Goal: Contribute content

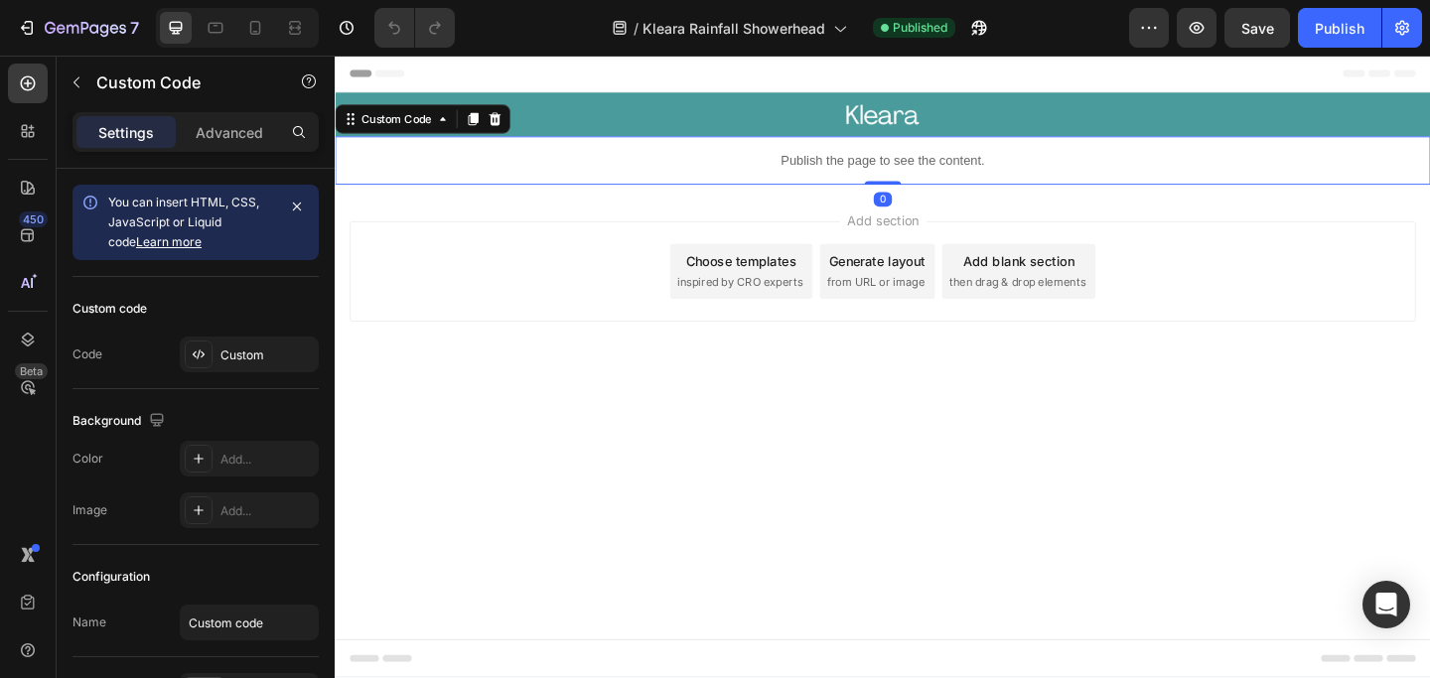
click at [840, 163] on p "Publish the page to see the content." at bounding box center [931, 170] width 1192 height 21
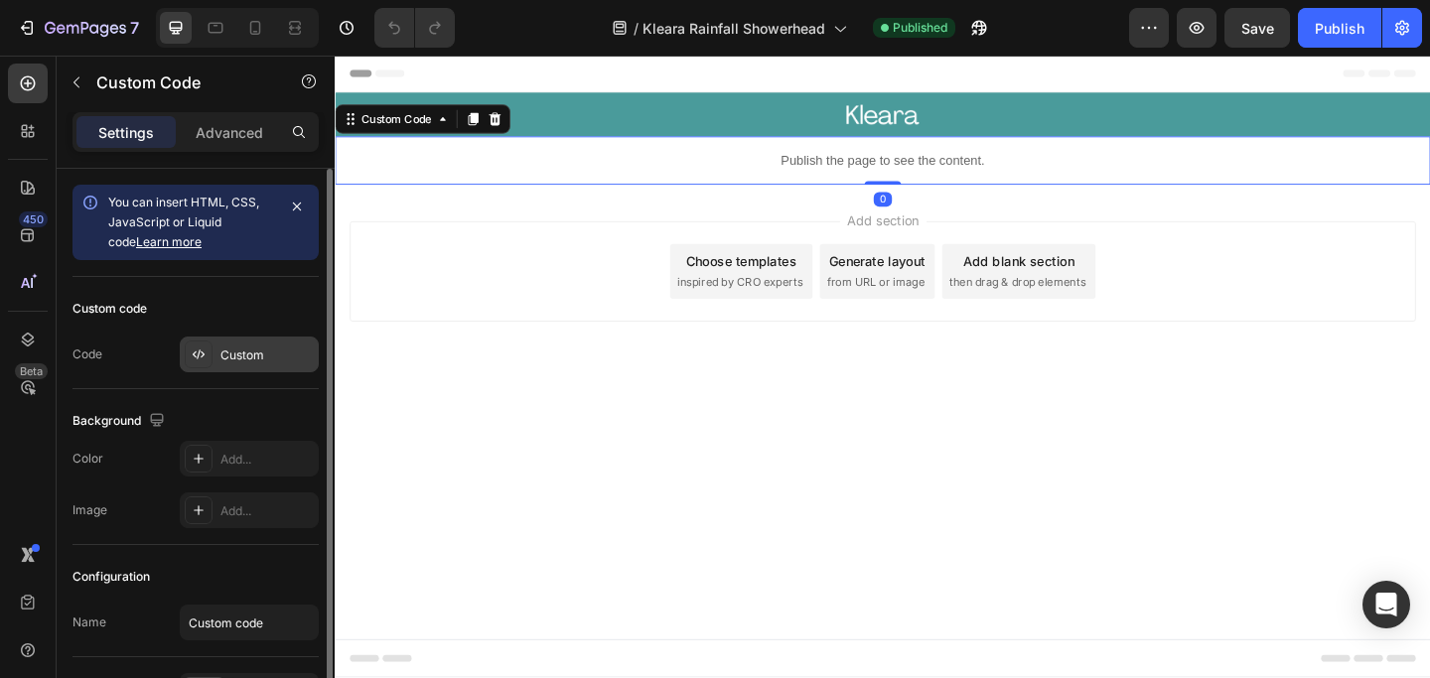
click at [214, 351] on div "Custom" at bounding box center [249, 355] width 139 height 36
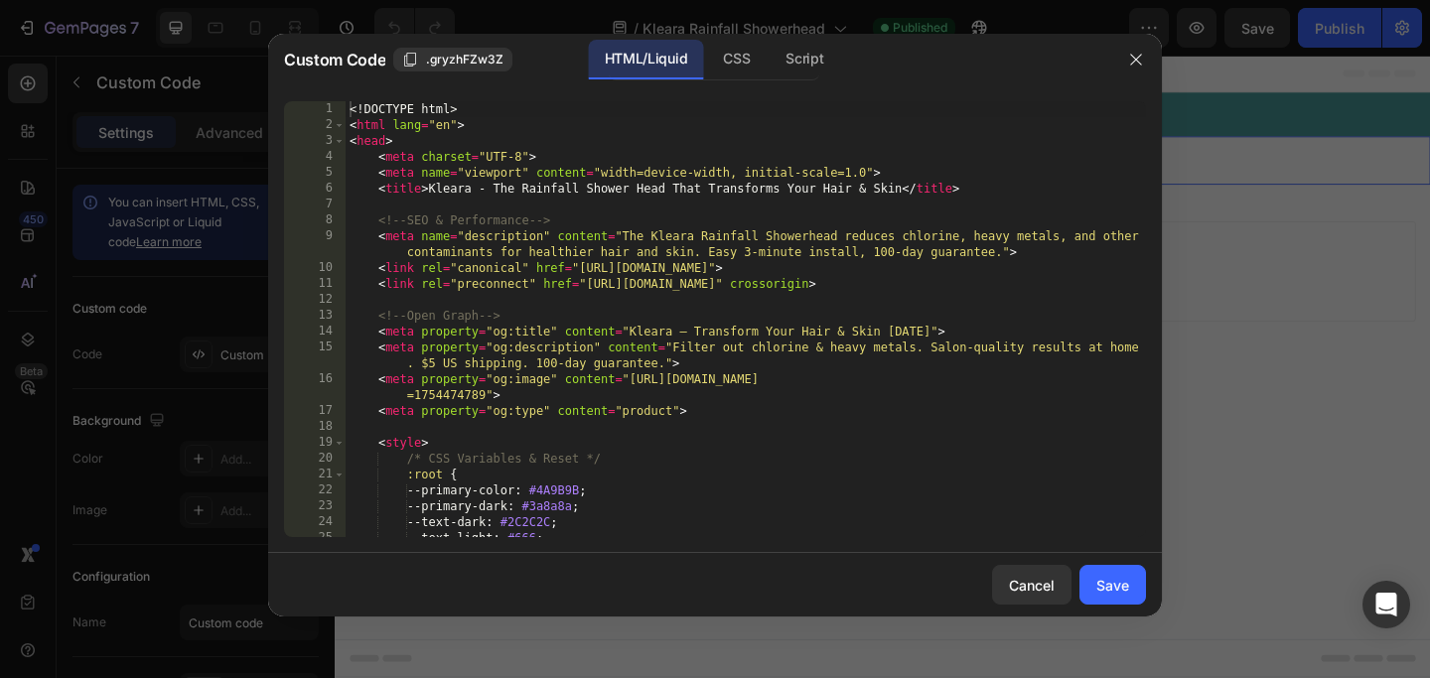
type textarea "<meta property="og:description" content="Filter out chlorine & heavy metals. Sa…"
click at [723, 357] on div "<! DOCTYPE html > < html lang = "en" > < head > < meta charset = "UTF-8" > < me…" at bounding box center [746, 335] width 800 height 468
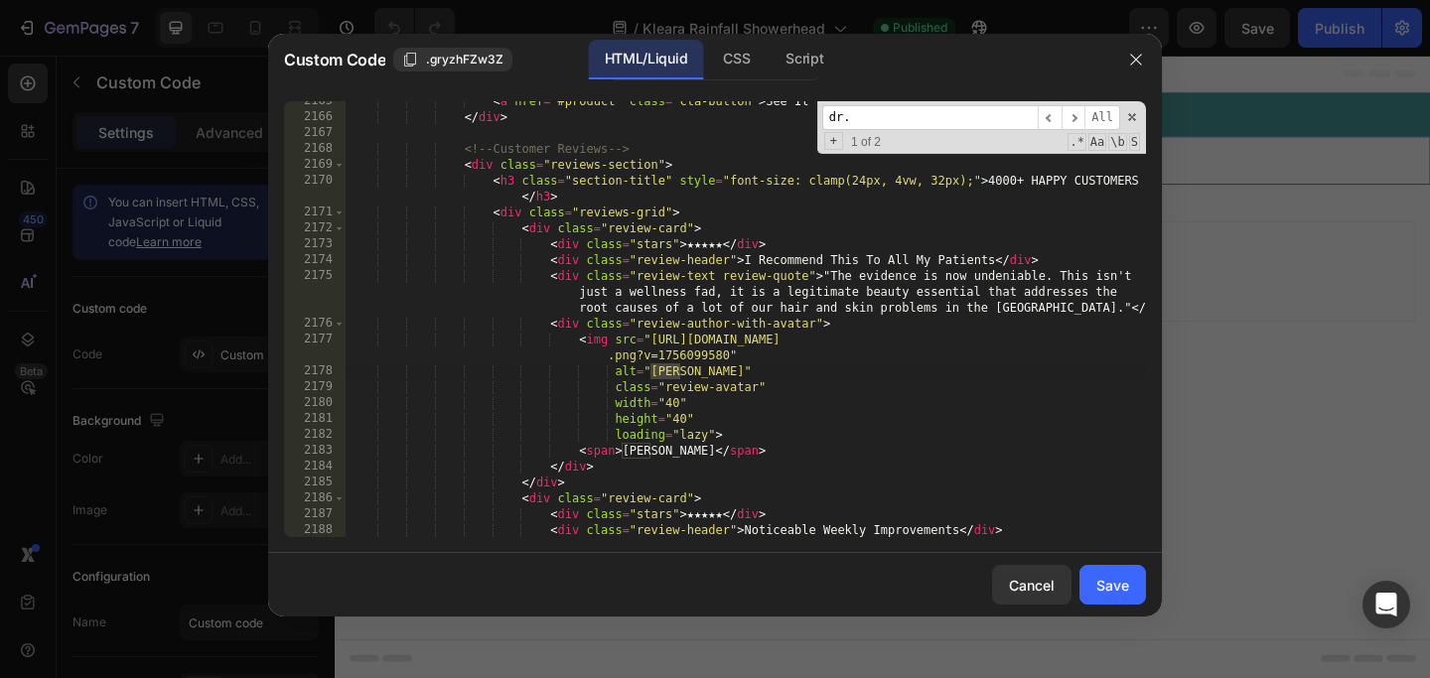
scroll to position [24768, 0]
type input "dr."
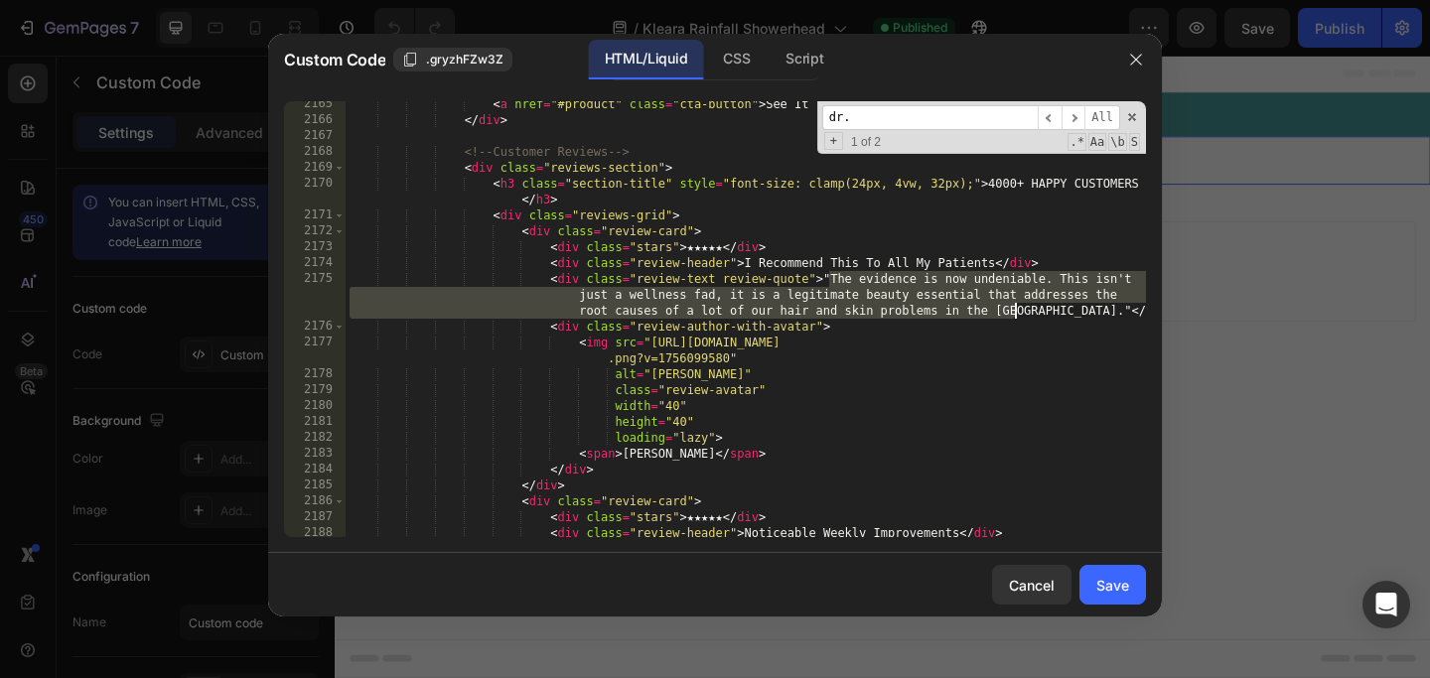
drag, startPoint x: 829, startPoint y: 277, endPoint x: 1012, endPoint y: 310, distance: 185.6
click at [1012, 310] on div "< a href = "#product" class = "cta-button" > See It For Yourself </ a > </ div …" at bounding box center [746, 346] width 800 height 500
click at [747, 359] on div "< a href = "#product" class = "cta-button" > See It For Yourself </ a > </ div …" at bounding box center [746, 346] width 800 height 500
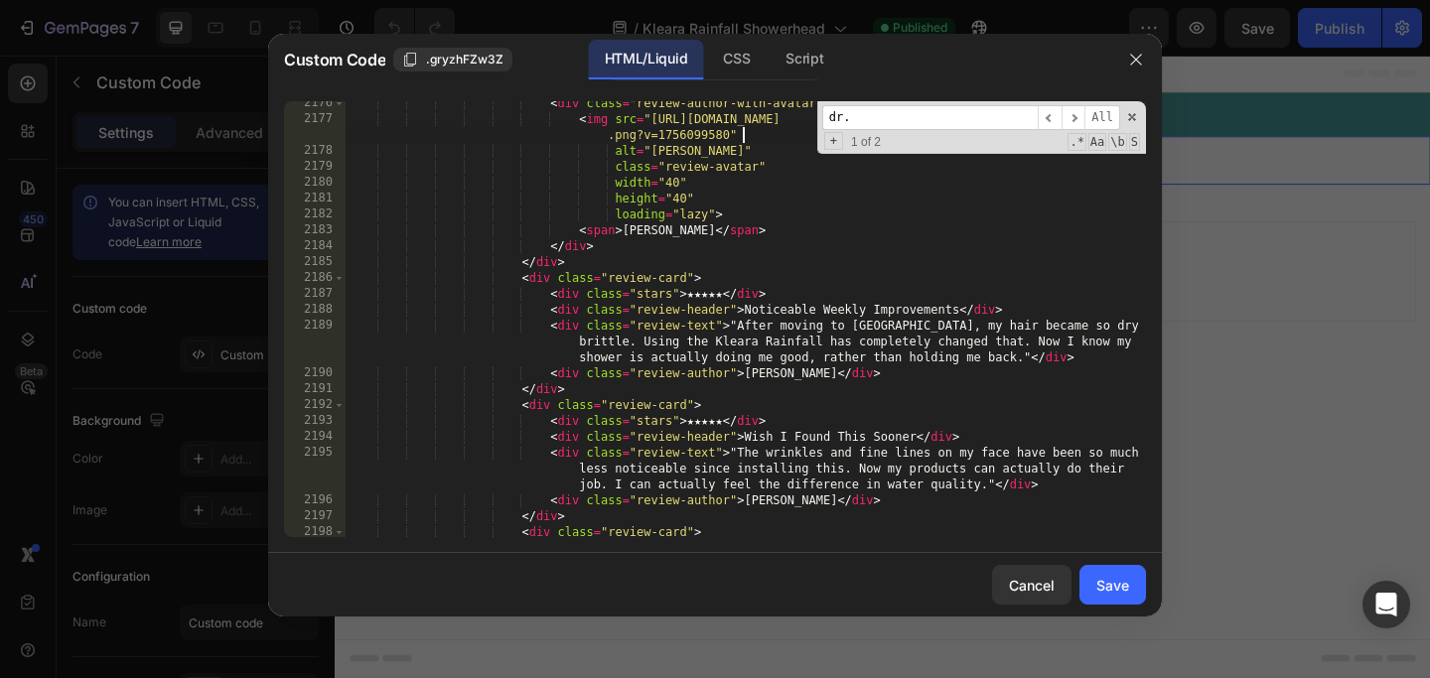
scroll to position [24927, 0]
click at [815, 378] on div "< div class = "review-author-with-avatar" > < img src = "[URL][DOMAIN_NAME] .pn…" at bounding box center [746, 329] width 800 height 468
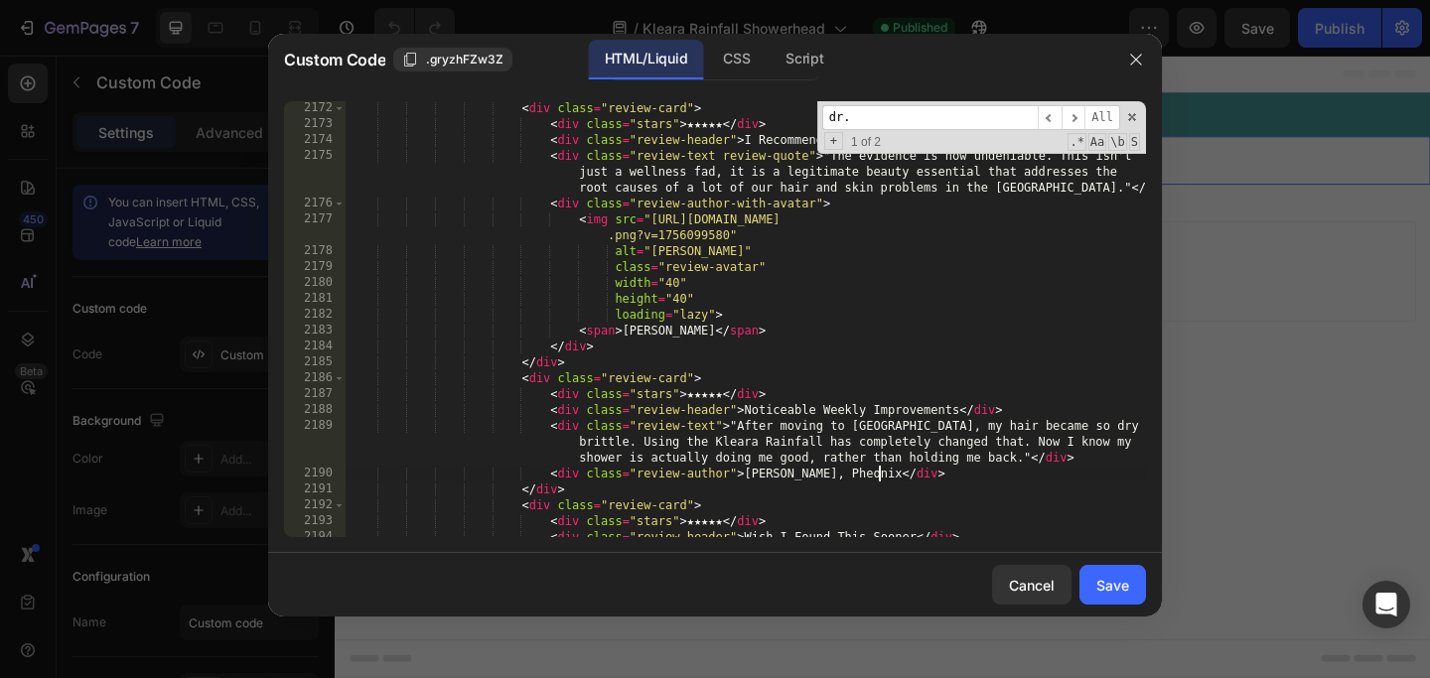
scroll to position [24854, 0]
click at [778, 334] on div "< div class = "reviews-grid" > < div class = "review-card" > < div class = "sta…" at bounding box center [746, 320] width 800 height 468
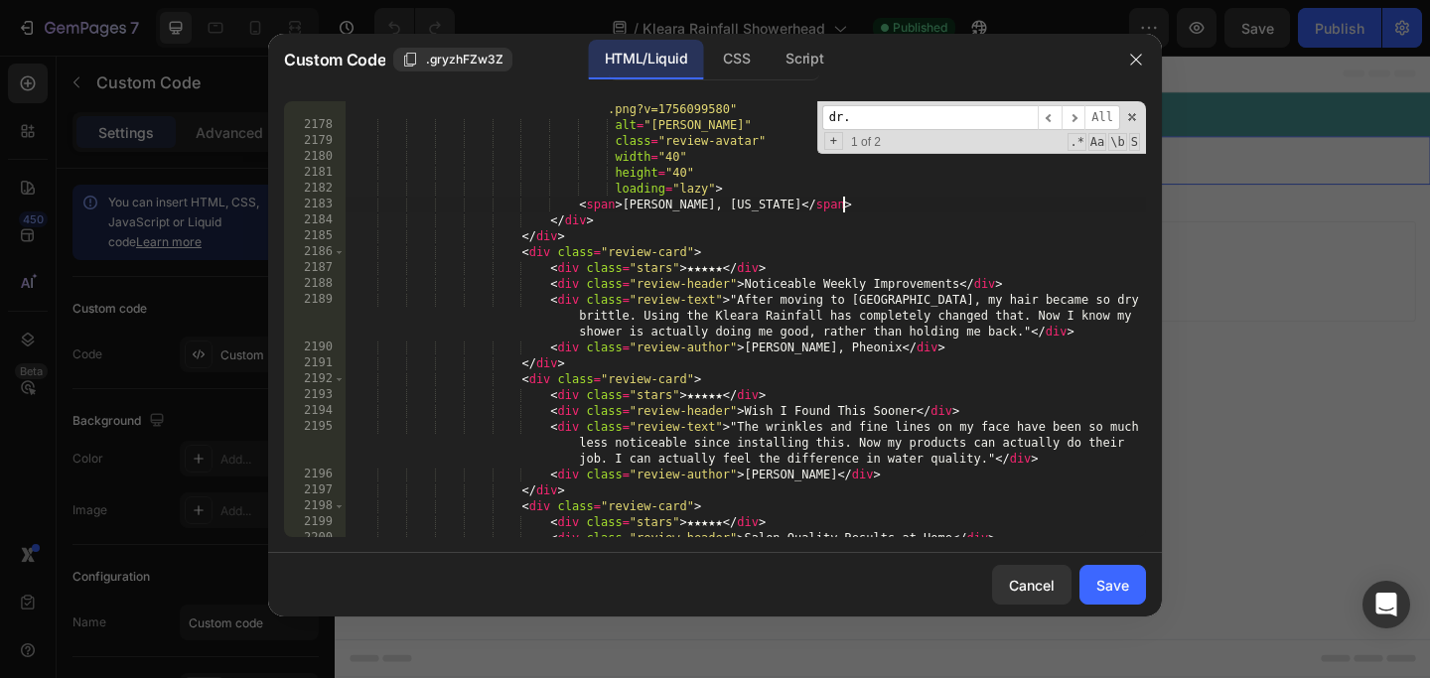
scroll to position [24955, 0]
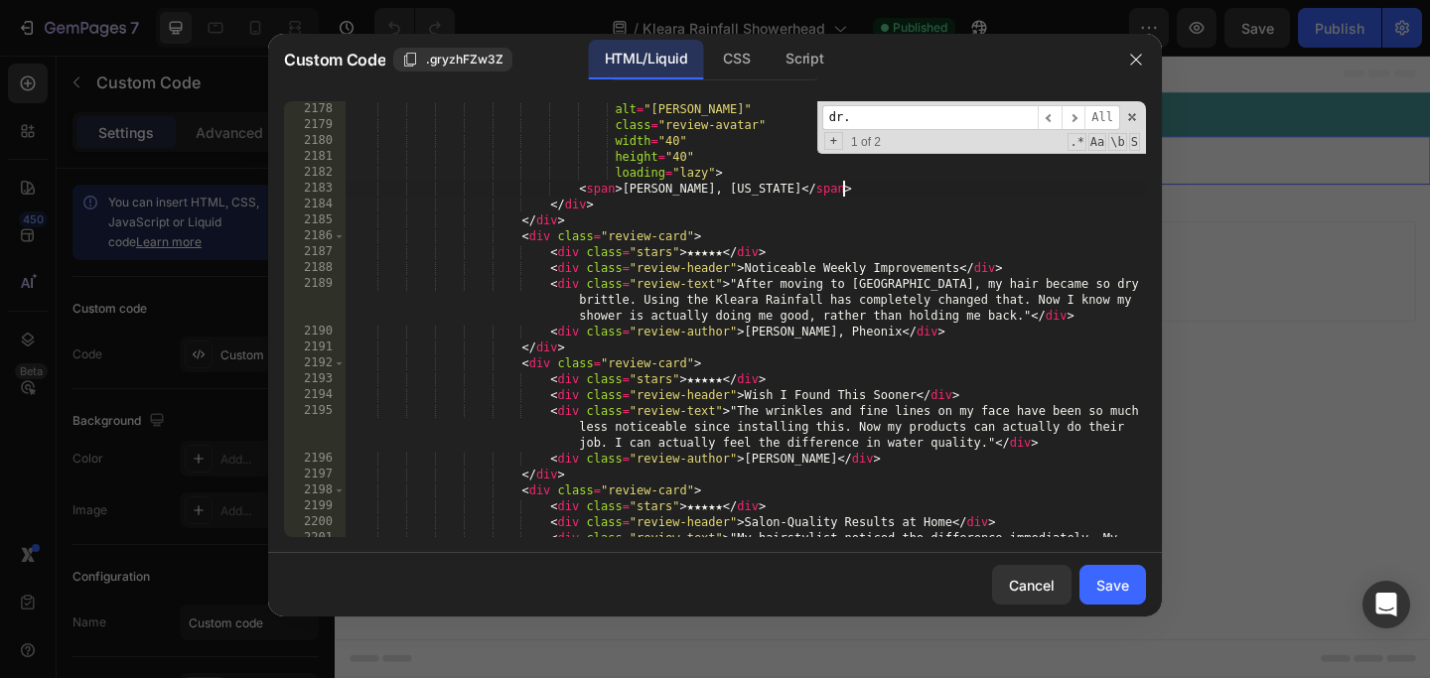
click at [819, 459] on div "< img src = "[URL][DOMAIN_NAME] .png?v=1756099580" alt = "[PERSON_NAME]" class …" at bounding box center [746, 327] width 800 height 515
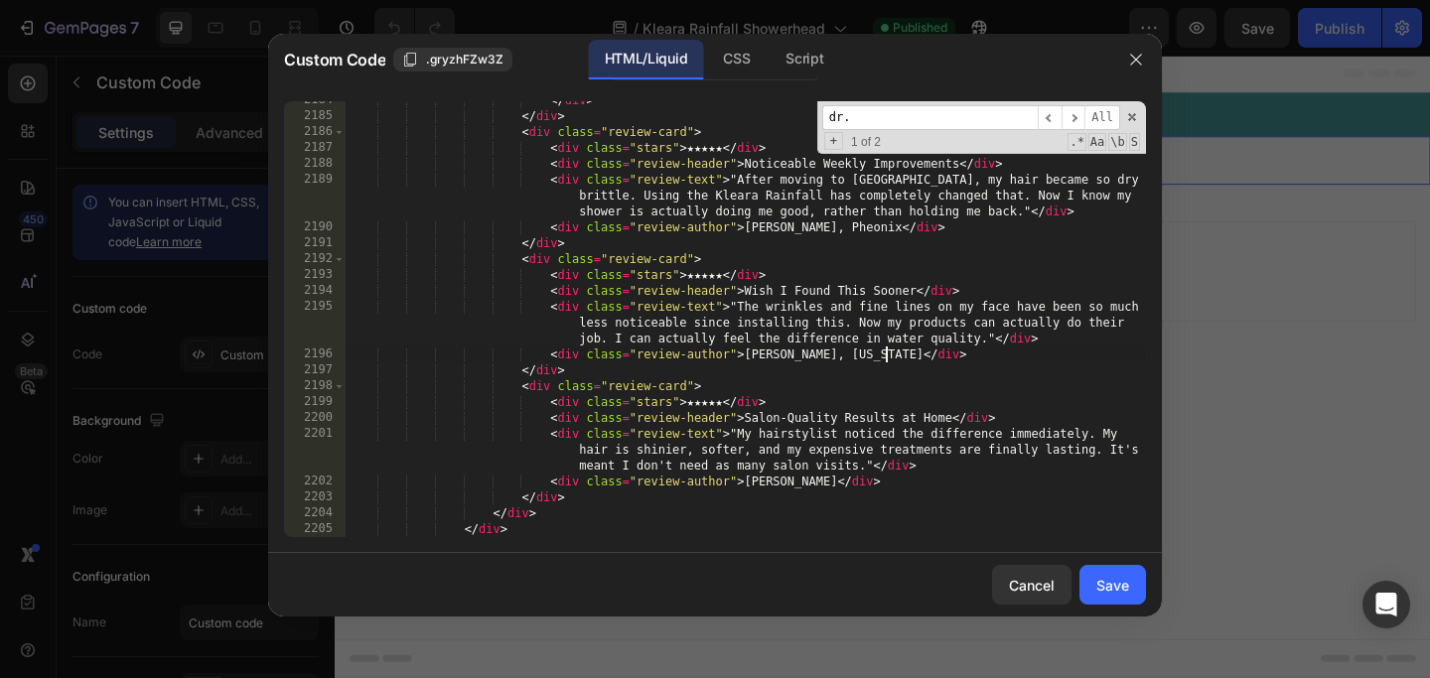
scroll to position [25031, 0]
click at [806, 484] on div "</ div > </ div > < div class = "review-card" > < div class = "stars" > ★★★★★ <…" at bounding box center [746, 325] width 800 height 468
click at [660, 478] on div "</ div > </ div > < div class = "review-card" > < div class = "stars" > ★★★★★ <…" at bounding box center [746, 325] width 800 height 468
drag, startPoint x: 815, startPoint y: 489, endPoint x: 835, endPoint y: 511, distance: 30.3
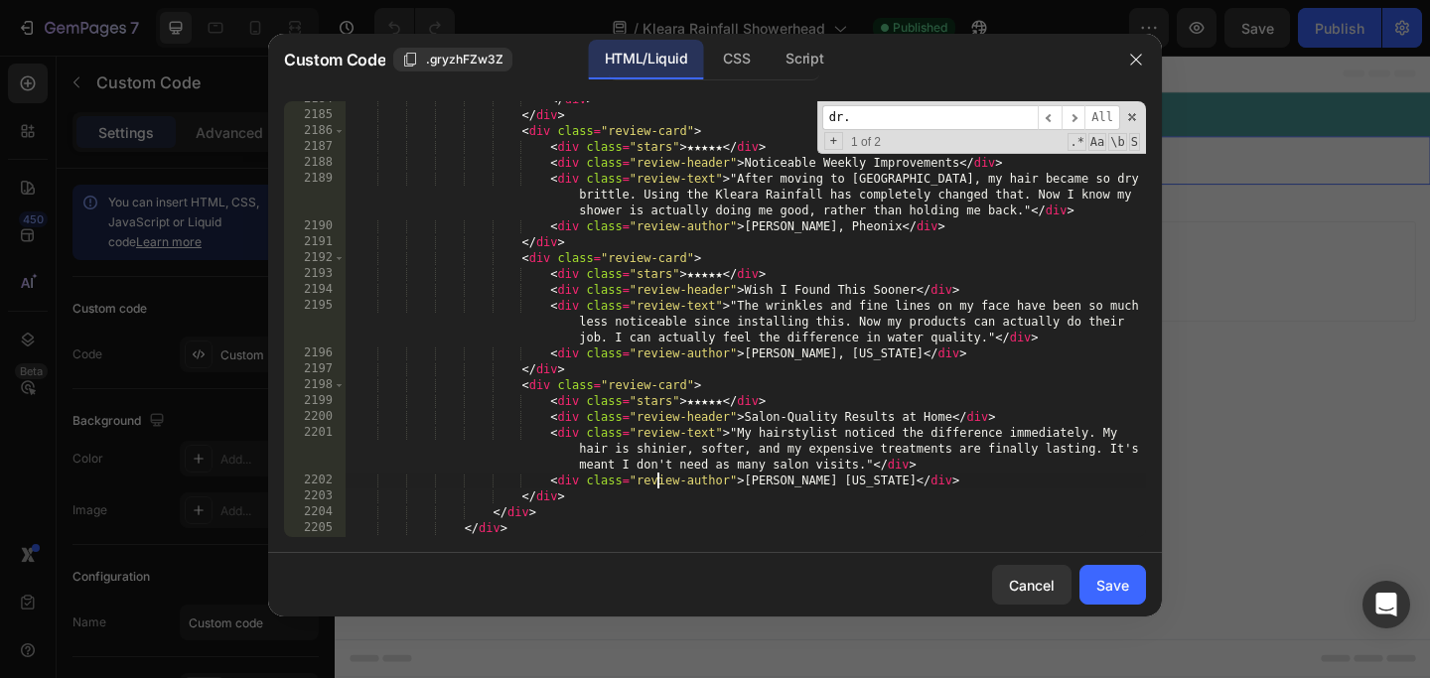
click at [816, 493] on div "</ div > </ div > < div class = "review-card" > < div class = "stars" > ★★★★★ <…" at bounding box center [746, 325] width 800 height 468
click at [814, 479] on div "</ div > </ div > < div class = "review-card" > < div class = "stars" > ★★★★★ <…" at bounding box center [746, 325] width 800 height 468
click at [812, 421] on div "</ div > </ div > < div class = "review-card" > < div class = "stars" > ★★★★★ <…" at bounding box center [746, 325] width 800 height 468
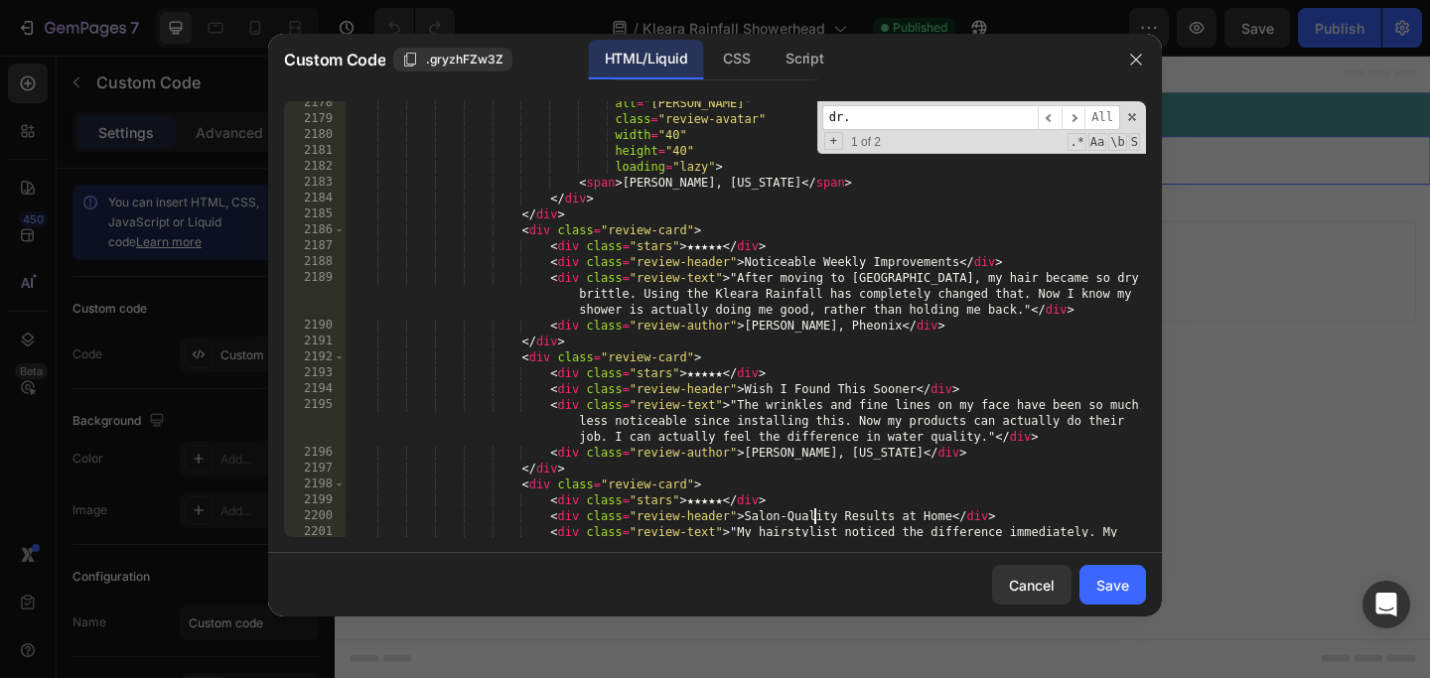
scroll to position [24958, 0]
type textarea "<div class="review-header">Salon-Quality Results at Home</div>"
click at [1131, 588] on button "Save" at bounding box center [1112, 585] width 67 height 40
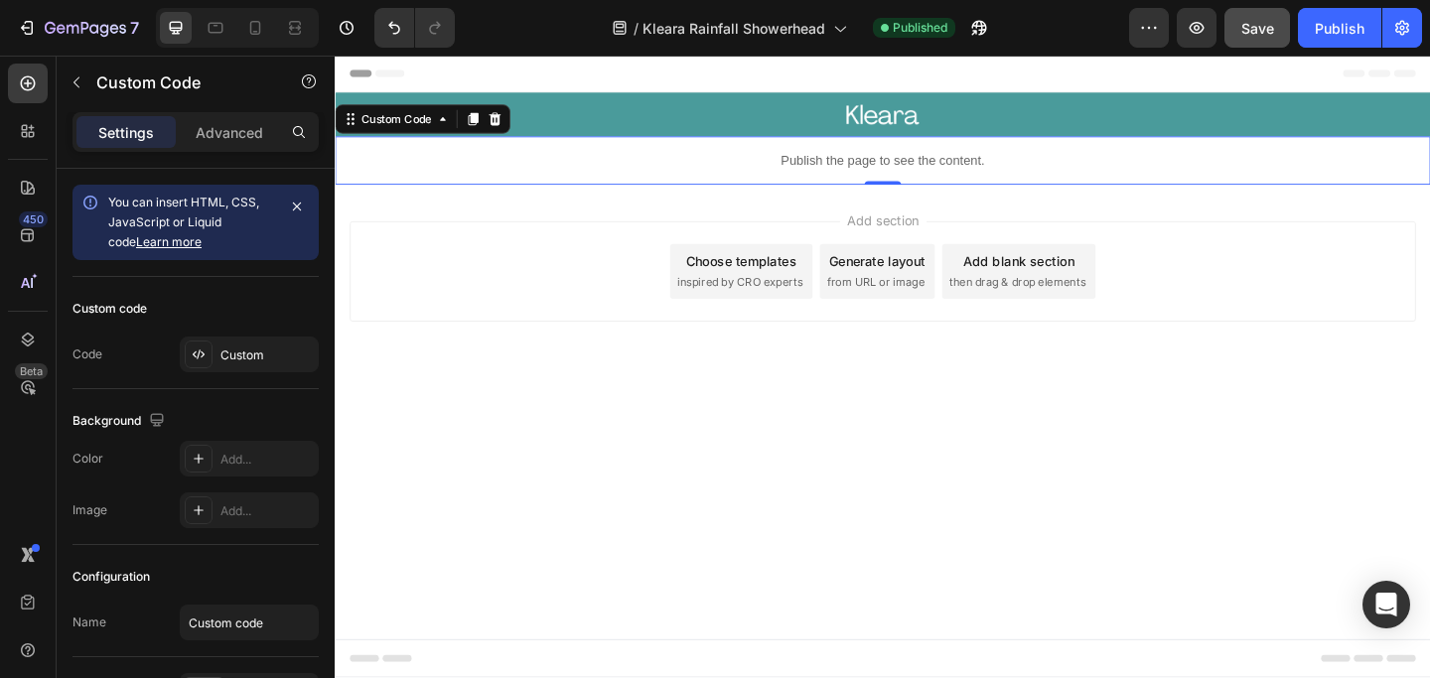
click at [1258, 39] on button "Save" at bounding box center [1257, 28] width 66 height 40
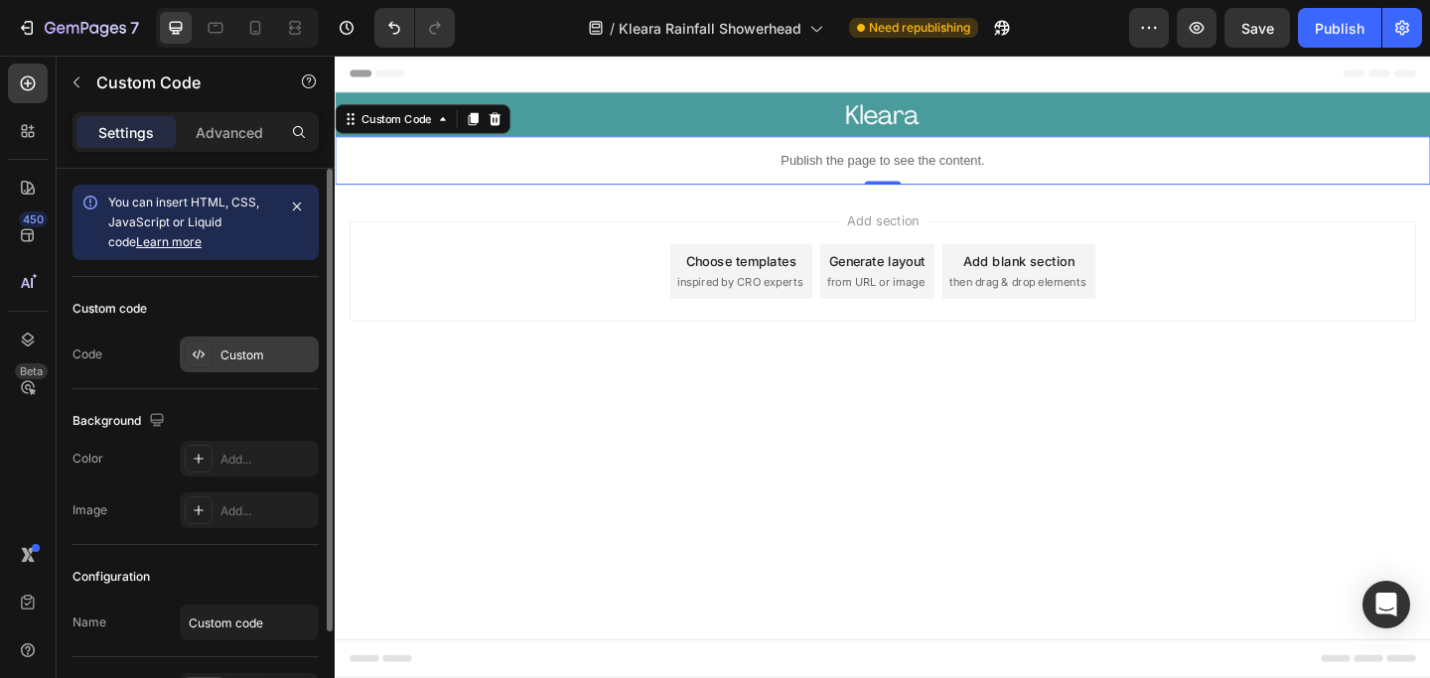
click at [278, 357] on div "Custom" at bounding box center [266, 356] width 93 height 18
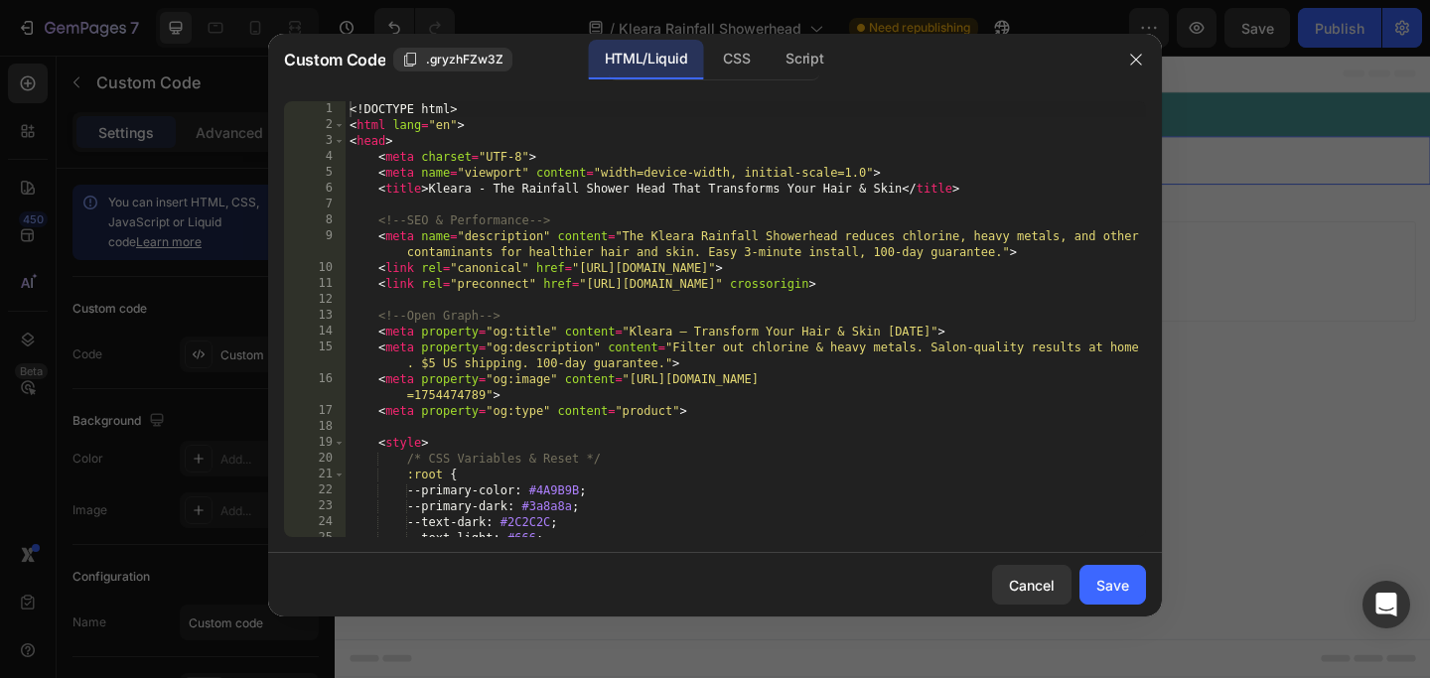
type textarea "<link rel="canonical" href="[URL][DOMAIN_NAME]">"
click at [809, 268] on div "<! DOCTYPE html > < html lang = "en" > < head > < meta charset = "UTF-8" > < me…" at bounding box center [746, 335] width 800 height 468
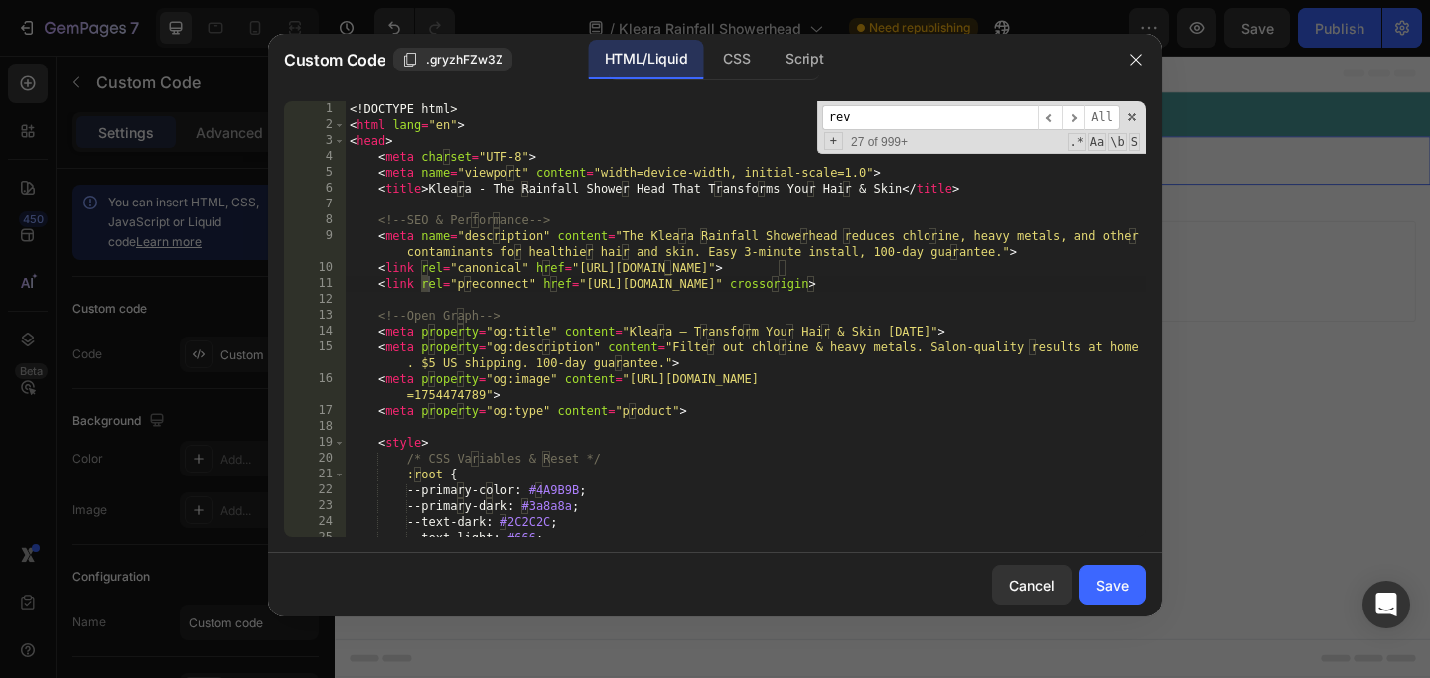
scroll to position [10421, 0]
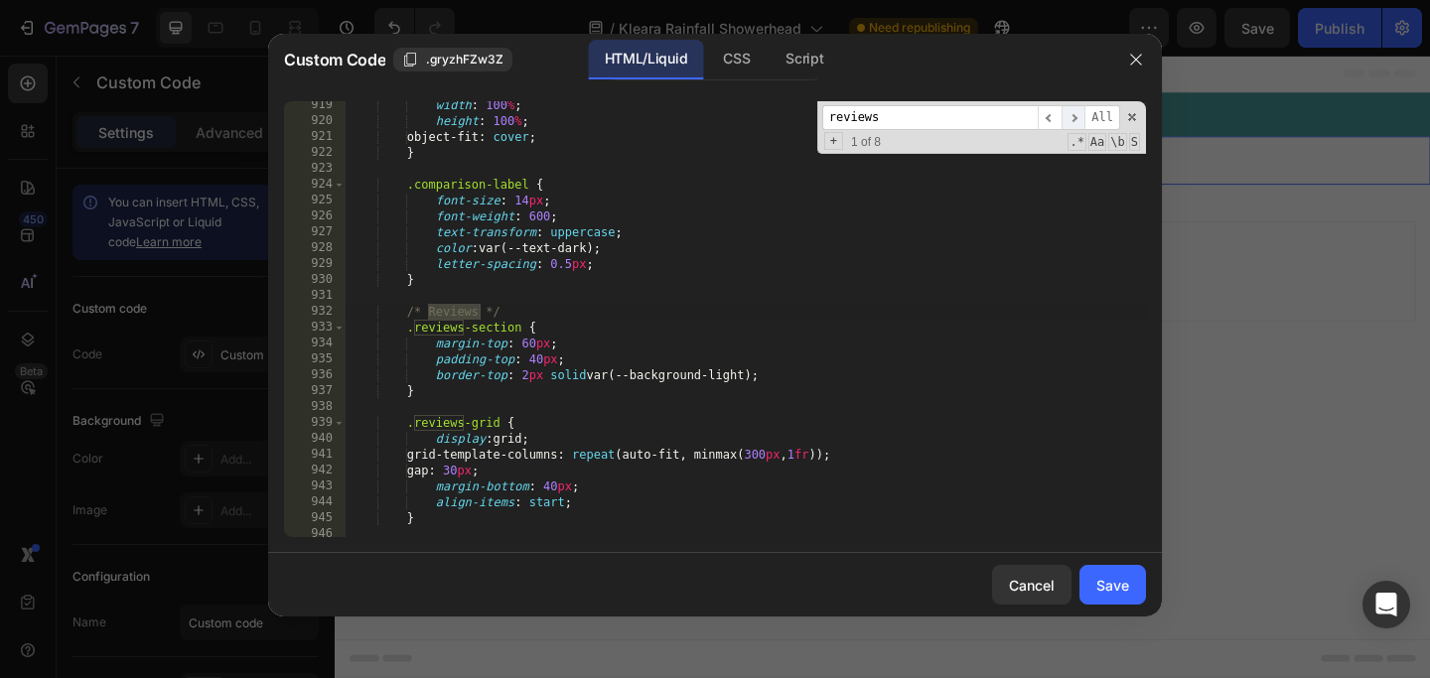
type input "reviews"
click at [1077, 108] on span "​" at bounding box center [1074, 117] width 24 height 25
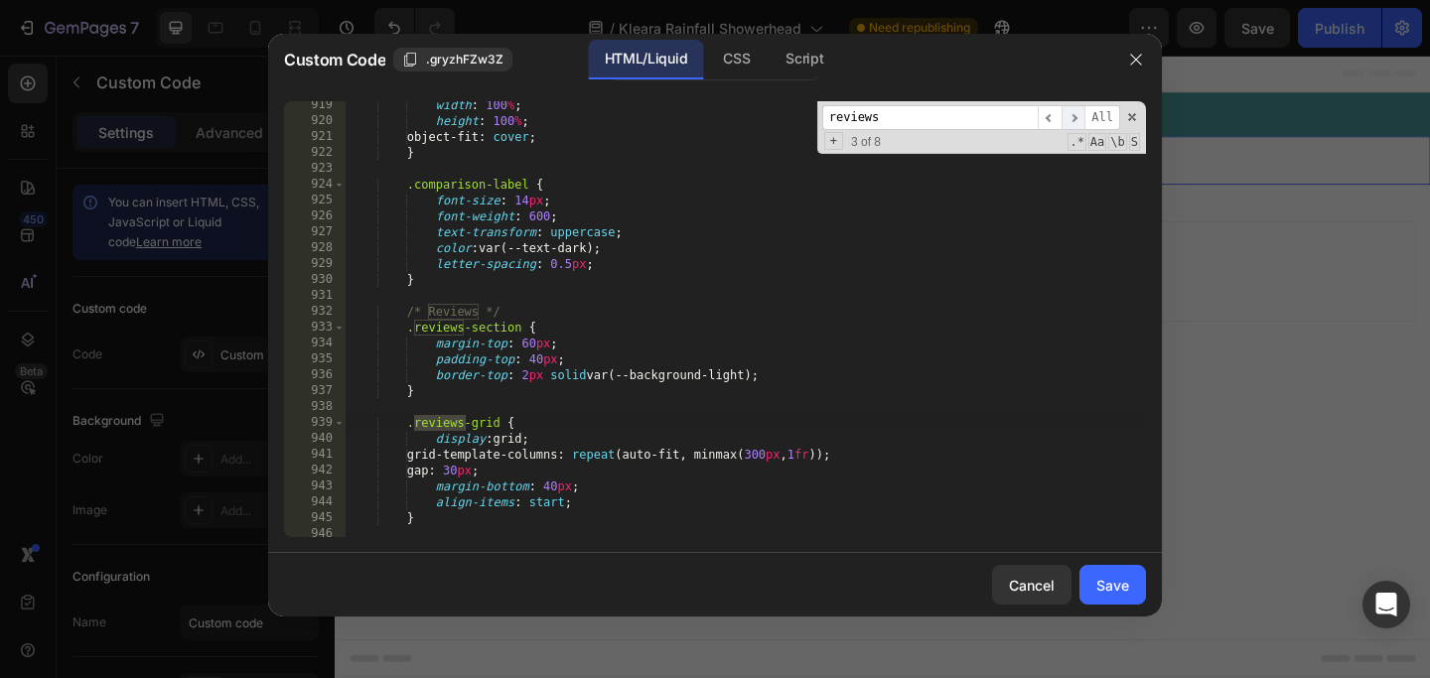
click at [1077, 108] on span "​" at bounding box center [1074, 117] width 24 height 25
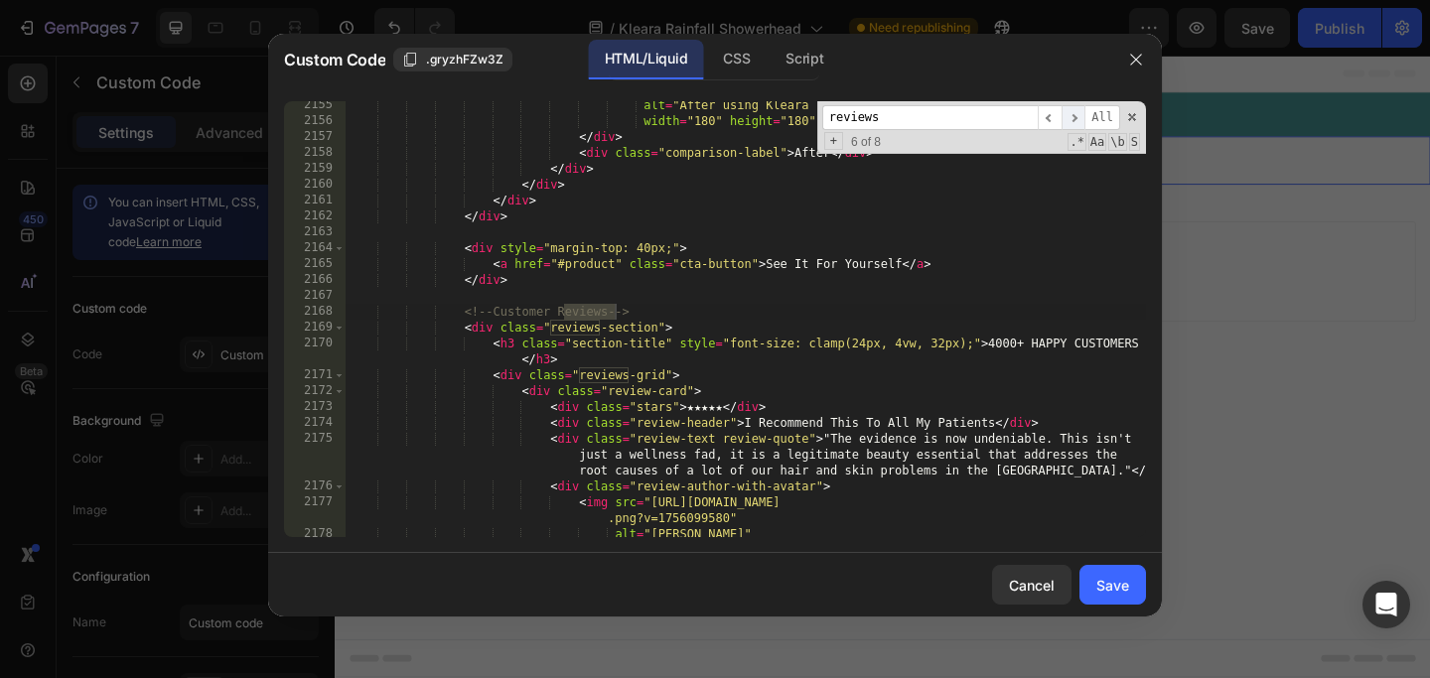
scroll to position [24655, 0]
click at [1077, 108] on span "​" at bounding box center [1074, 117] width 24 height 25
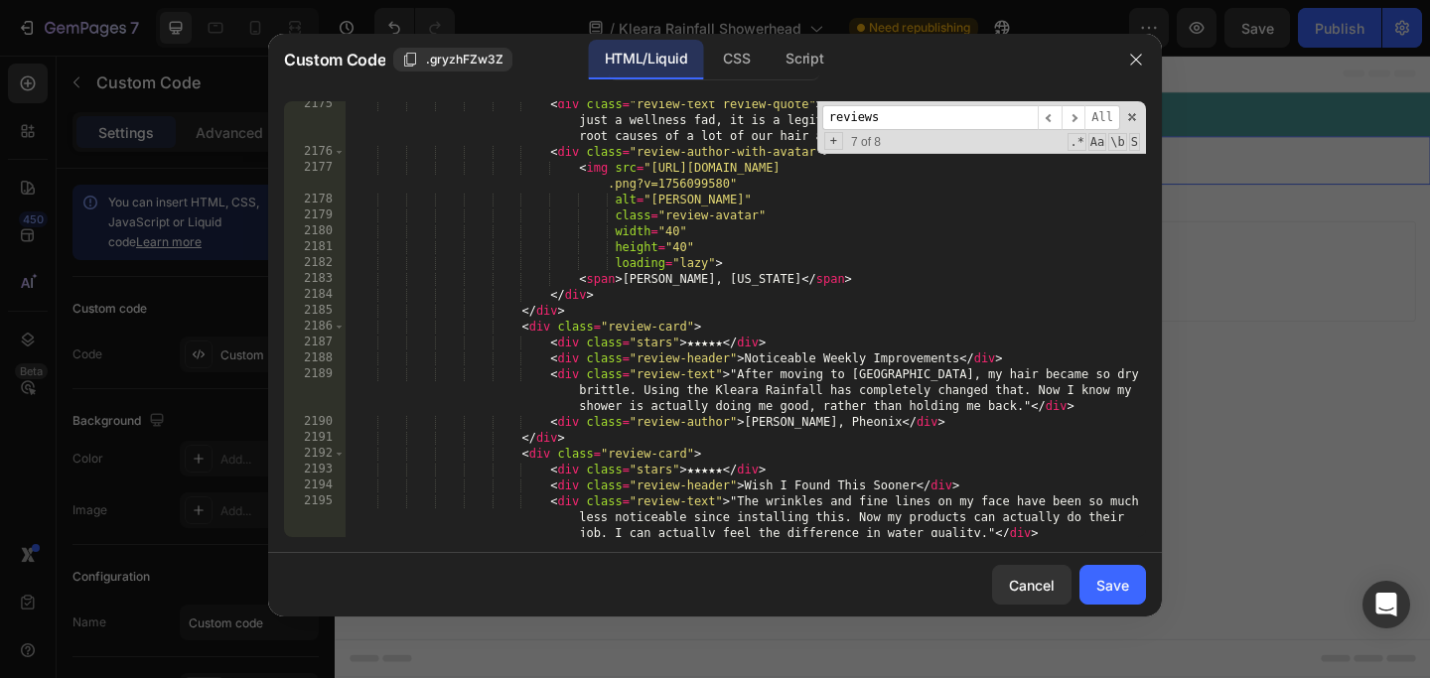
scroll to position [24892, 0]
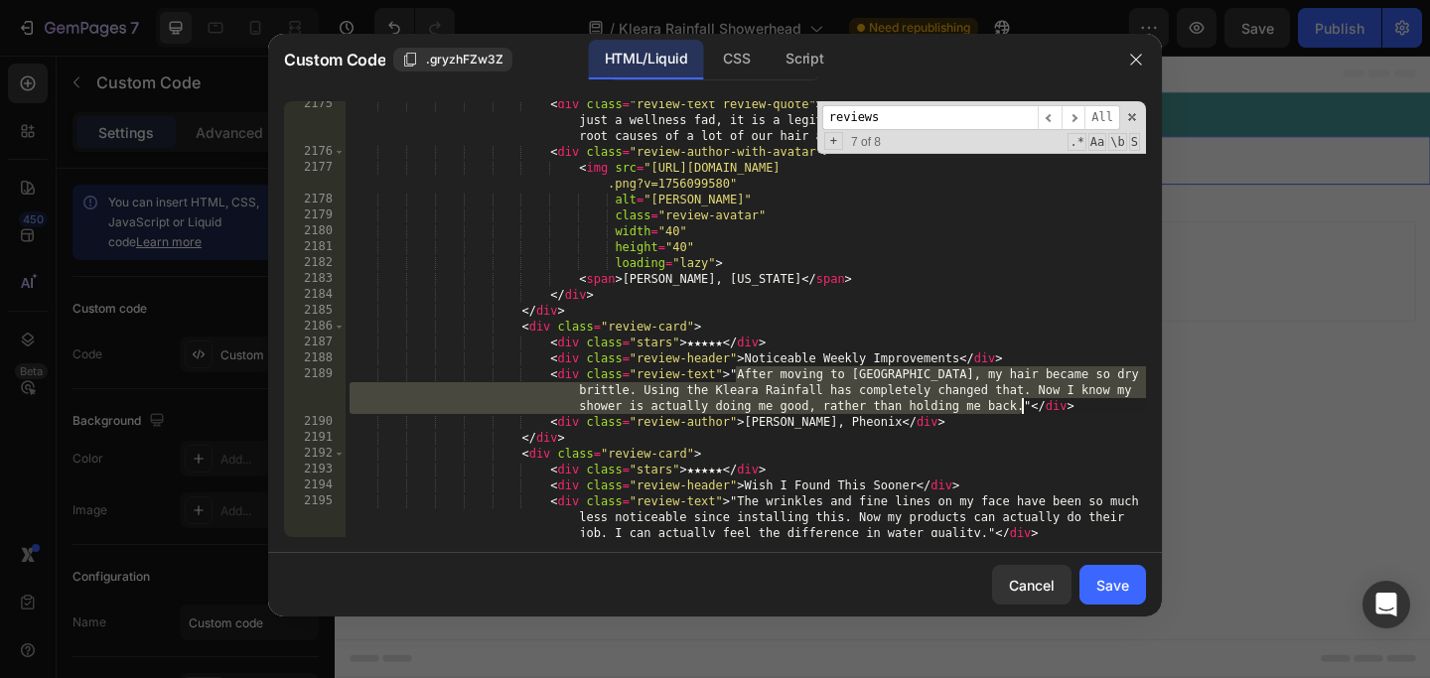
drag, startPoint x: 736, startPoint y: 378, endPoint x: 1023, endPoint y: 412, distance: 289.0
click at [1023, 412] on div "< div class = "review-text review-quote" > "The evidence is now undeniable. Thi…" at bounding box center [746, 346] width 800 height 500
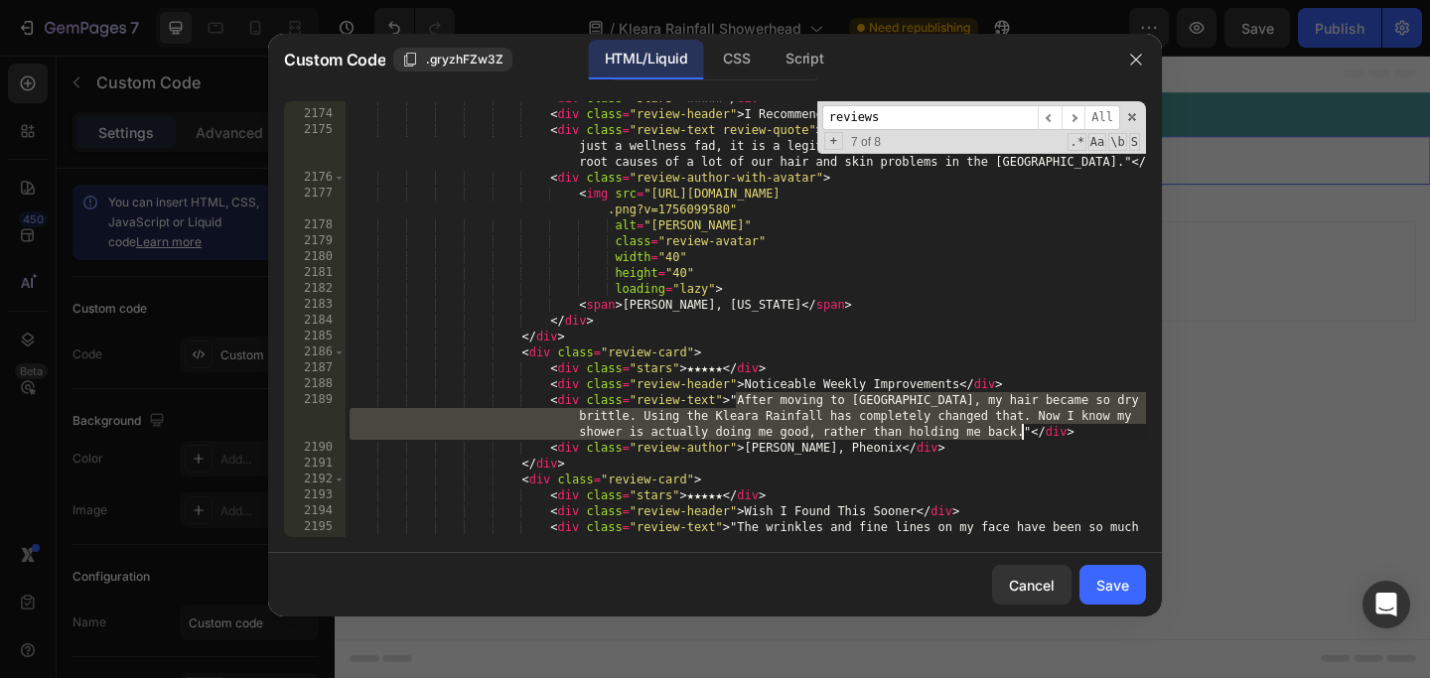
scroll to position [24874, 0]
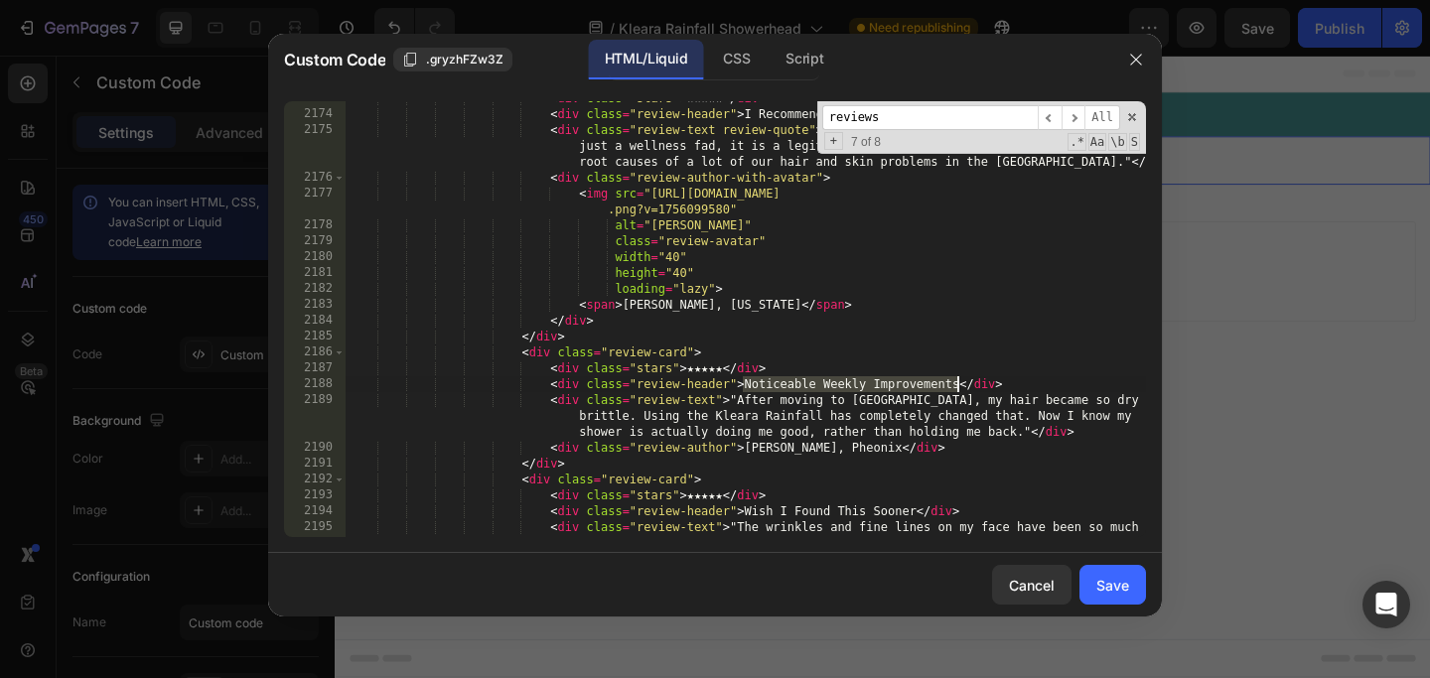
drag, startPoint x: 744, startPoint y: 385, endPoint x: 958, endPoint y: 384, distance: 214.5
click at [958, 384] on div "< div class = "stars" > ★★★★★ </ div > < div class = "review-header" > I Recomm…" at bounding box center [746, 340] width 800 height 500
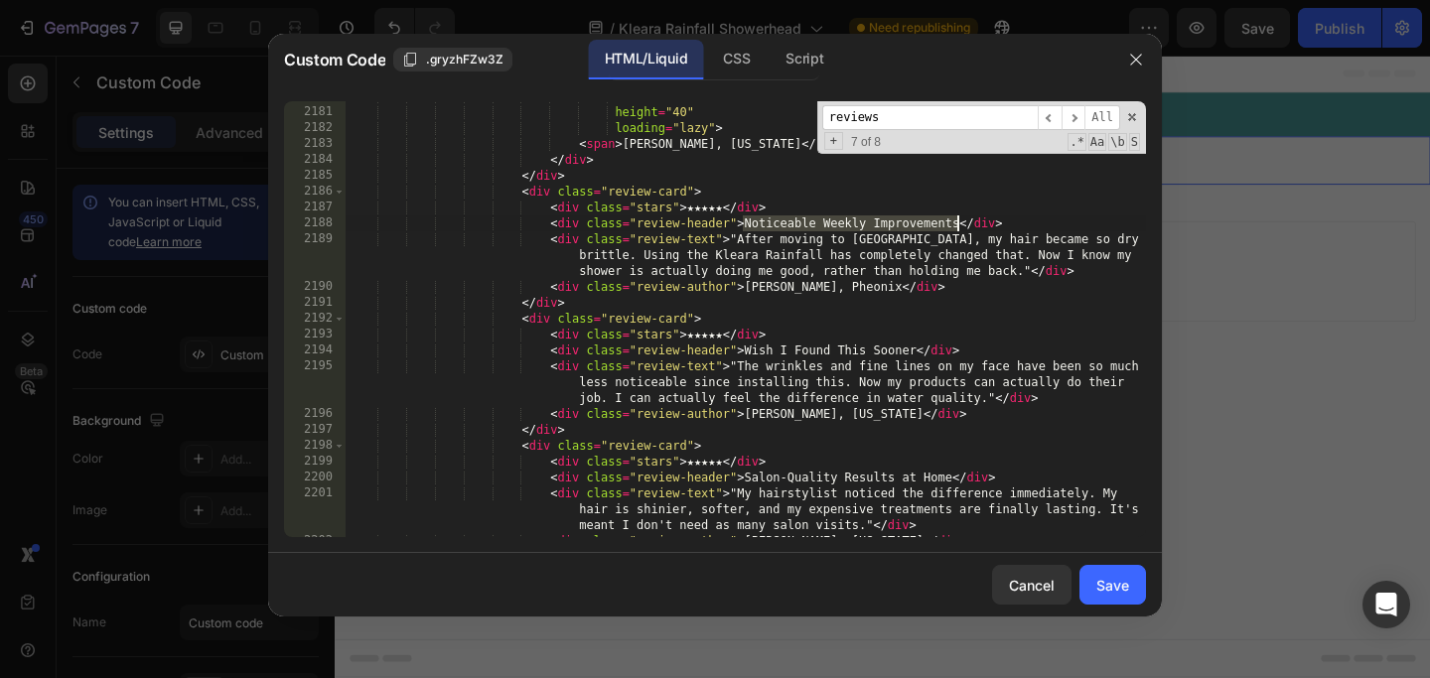
scroll to position [25030, 0]
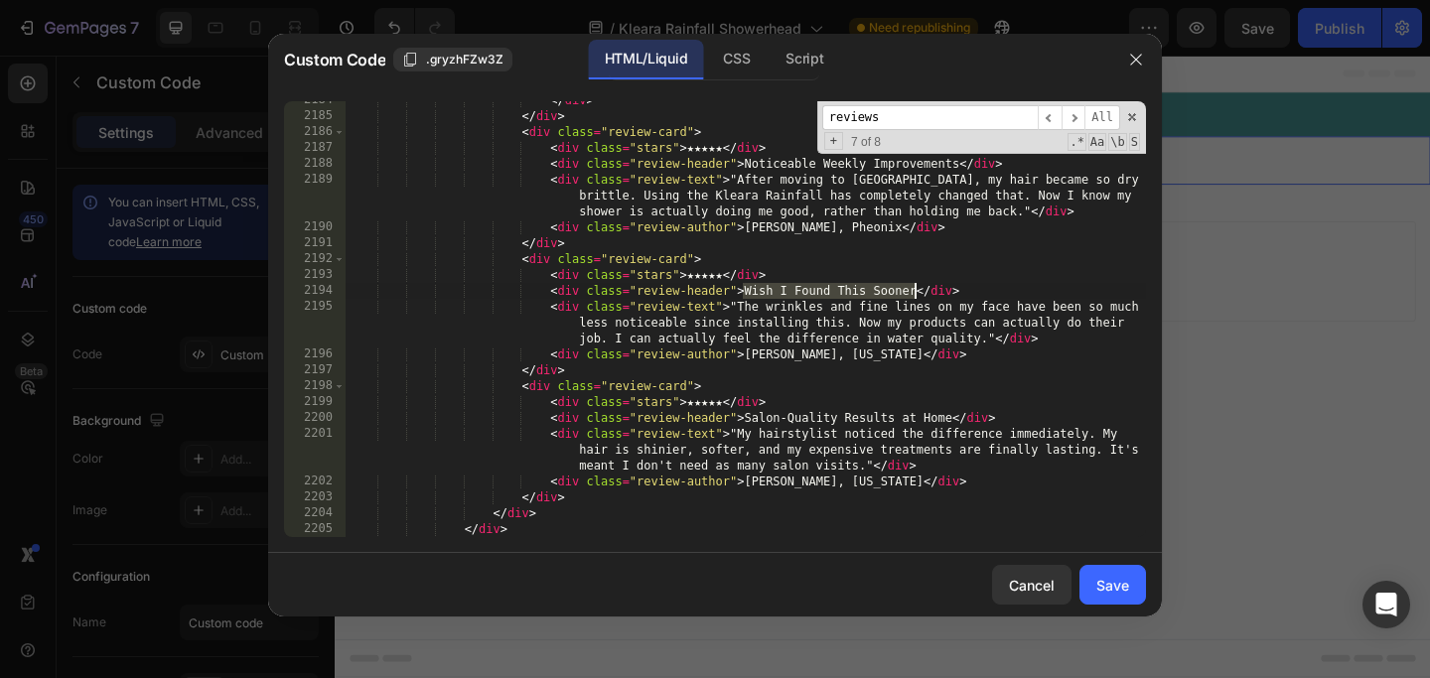
drag, startPoint x: 745, startPoint y: 293, endPoint x: 915, endPoint y: 292, distance: 169.8
click at [915, 292] on div "</ div > </ div > < div class = "review-card" > < div class = "stars" > ★★★★★ <…" at bounding box center [746, 326] width 800 height 468
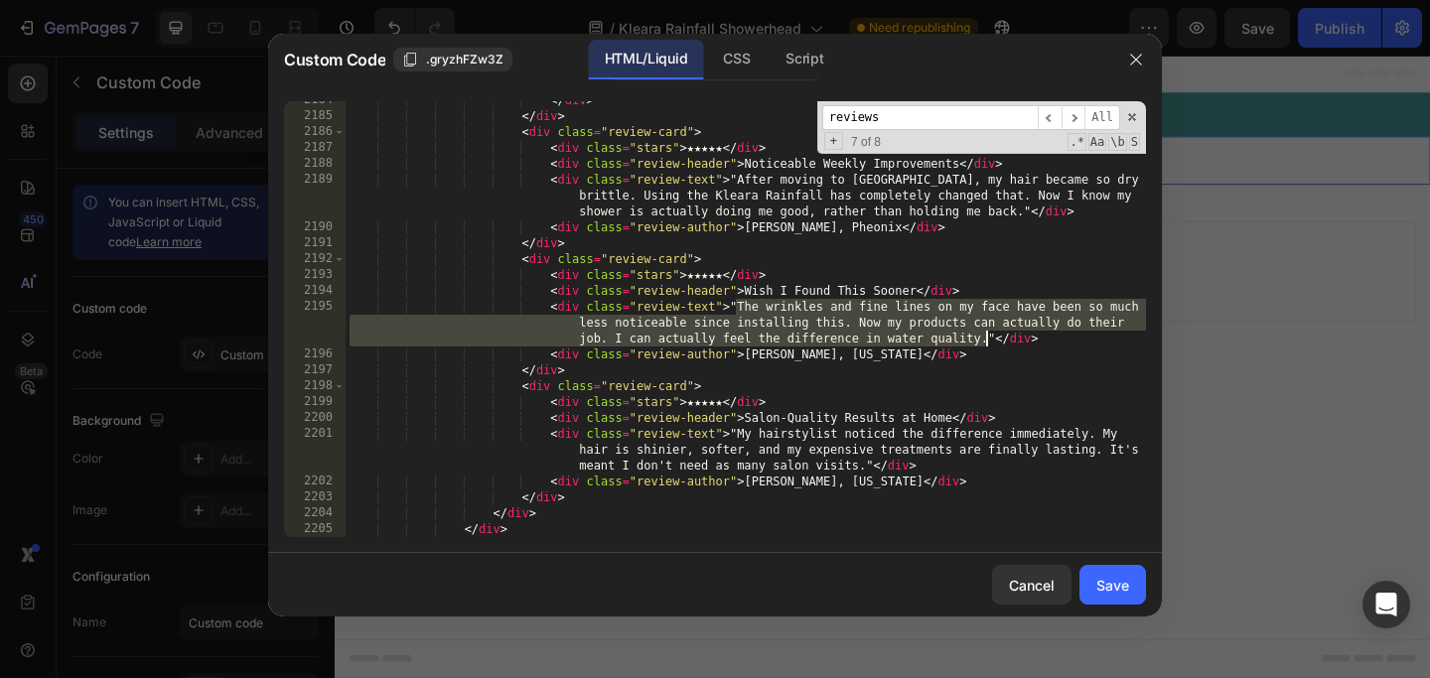
drag, startPoint x: 735, startPoint y: 308, endPoint x: 988, endPoint y: 342, distance: 255.5
click at [988, 342] on div "</ div > </ div > < div class = "review-card" > < div class = "stars" > ★★★★★ <…" at bounding box center [746, 326] width 800 height 468
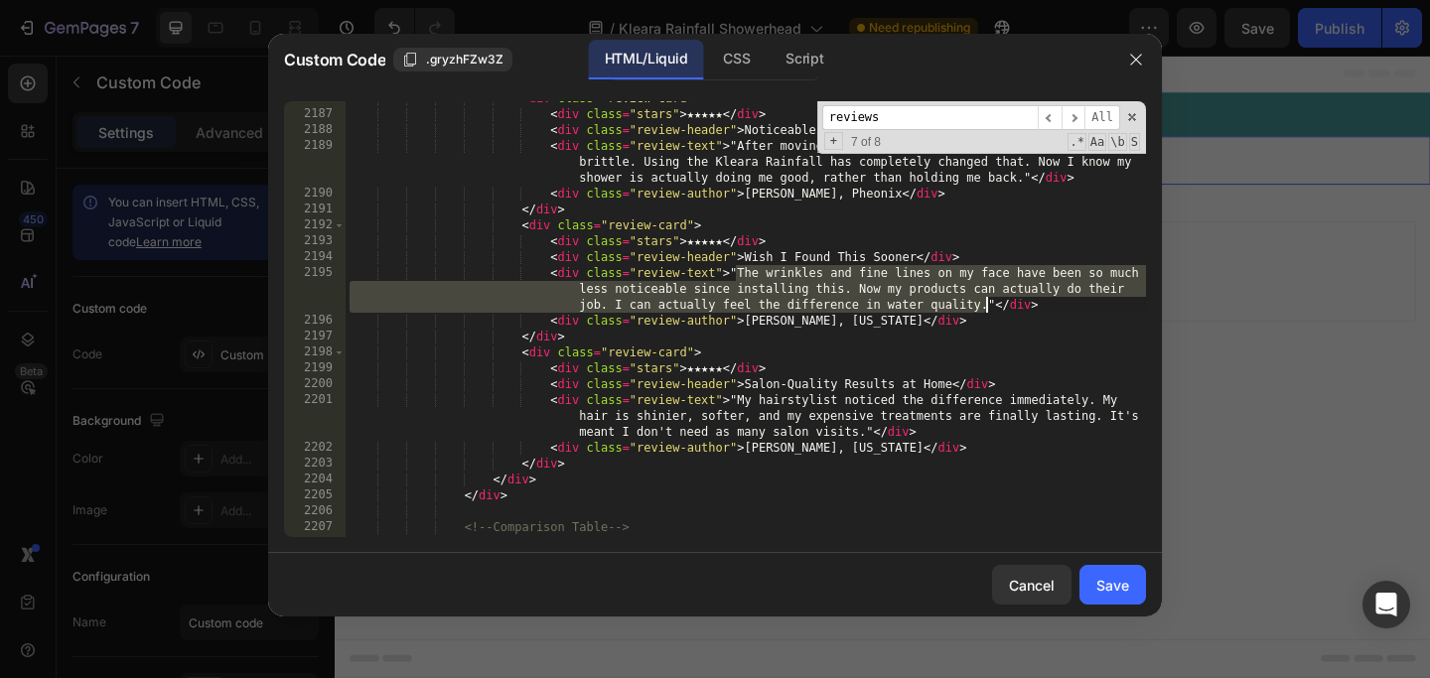
scroll to position [25054, 0]
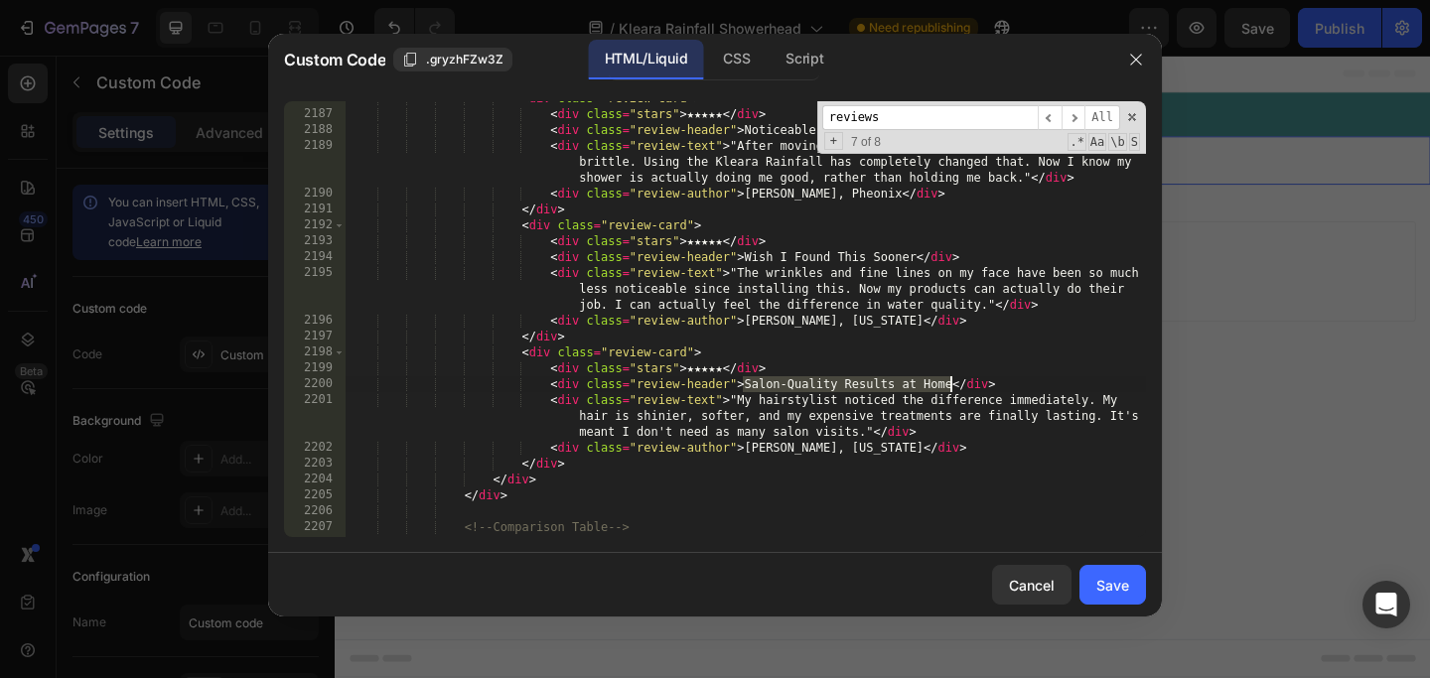
drag, startPoint x: 744, startPoint y: 391, endPoint x: 949, endPoint y: 387, distance: 205.6
click at [949, 387] on div "< div class = "review-card" > < div class = "stars" > ★★★★★ </ div > < div clas…" at bounding box center [746, 324] width 800 height 468
click at [703, 409] on div "< div class = "review-card" > < div class = "stars" > ★★★★★ </ div > < div clas…" at bounding box center [746, 324] width 800 height 468
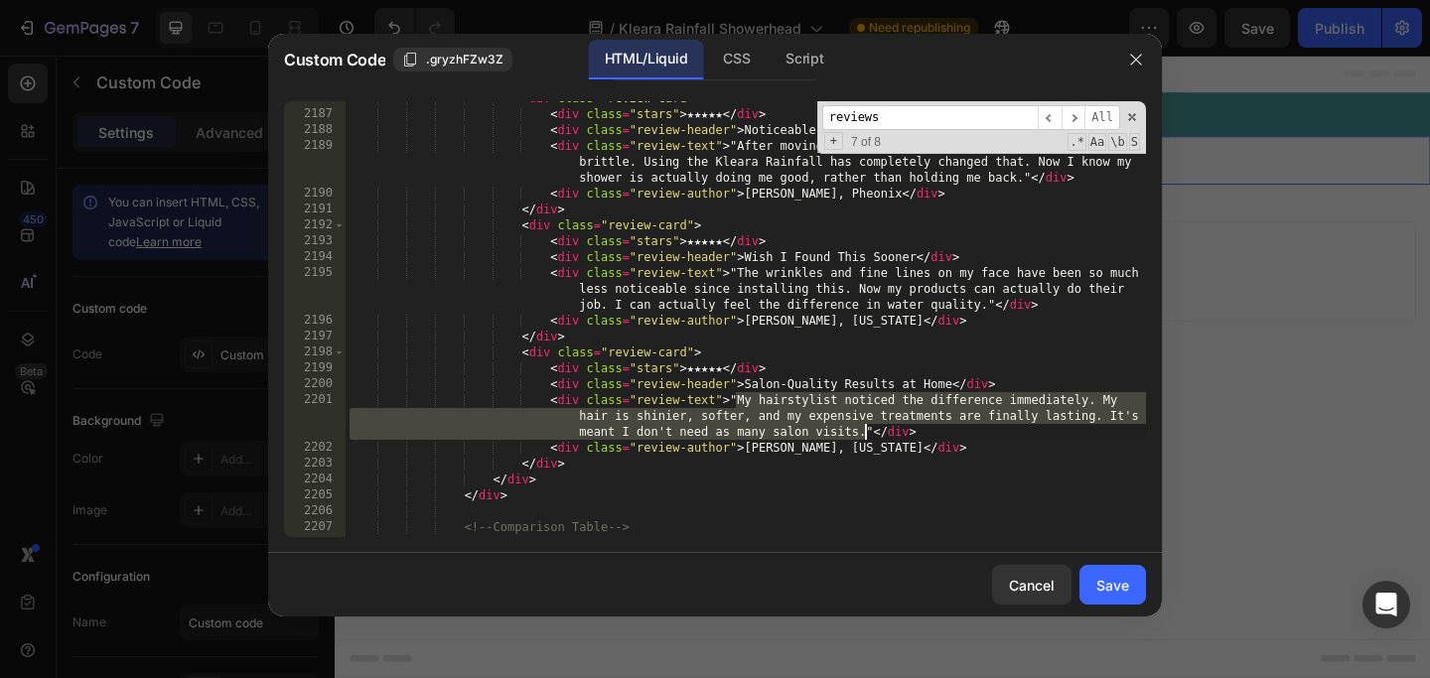
drag, startPoint x: 738, startPoint y: 403, endPoint x: 863, endPoint y: 432, distance: 128.4
click at [863, 432] on div "< div class = "review-card" > < div class = "stars" > ★★★★★ </ div > < div clas…" at bounding box center [746, 324] width 800 height 468
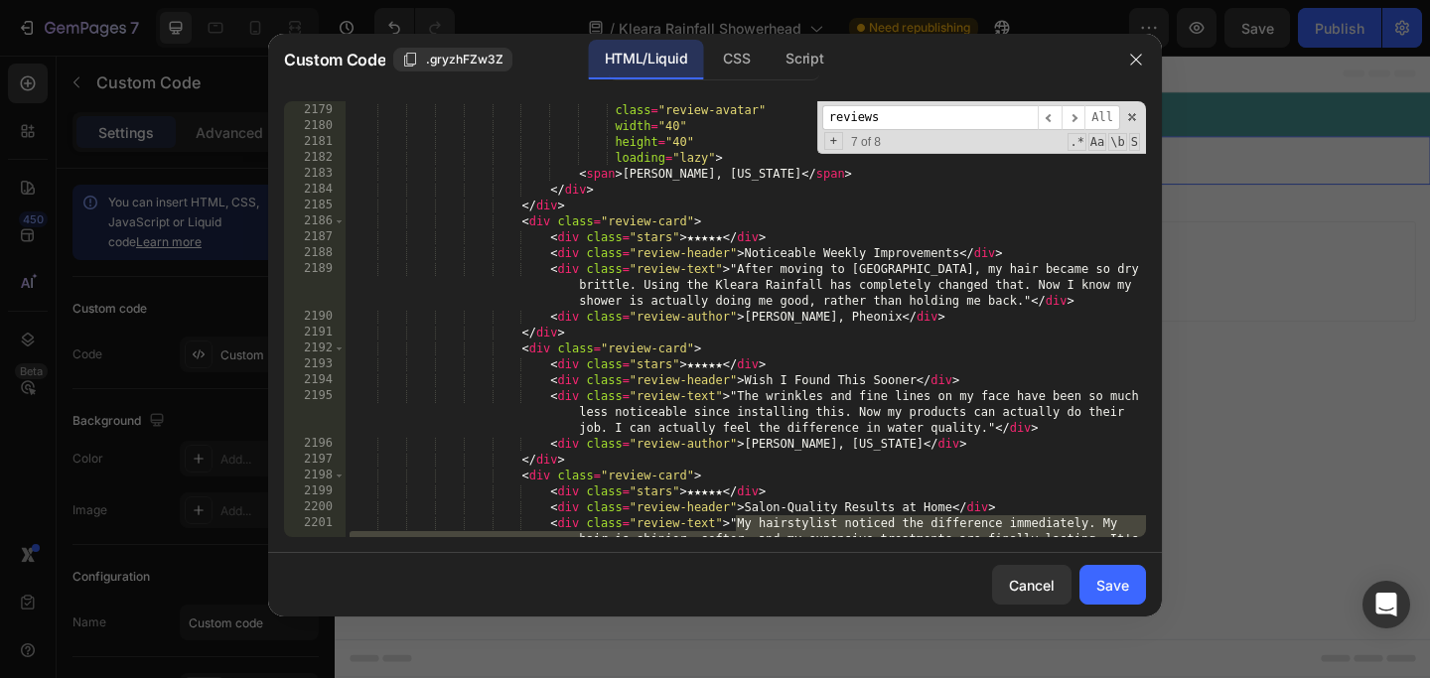
scroll to position [24968, 0]
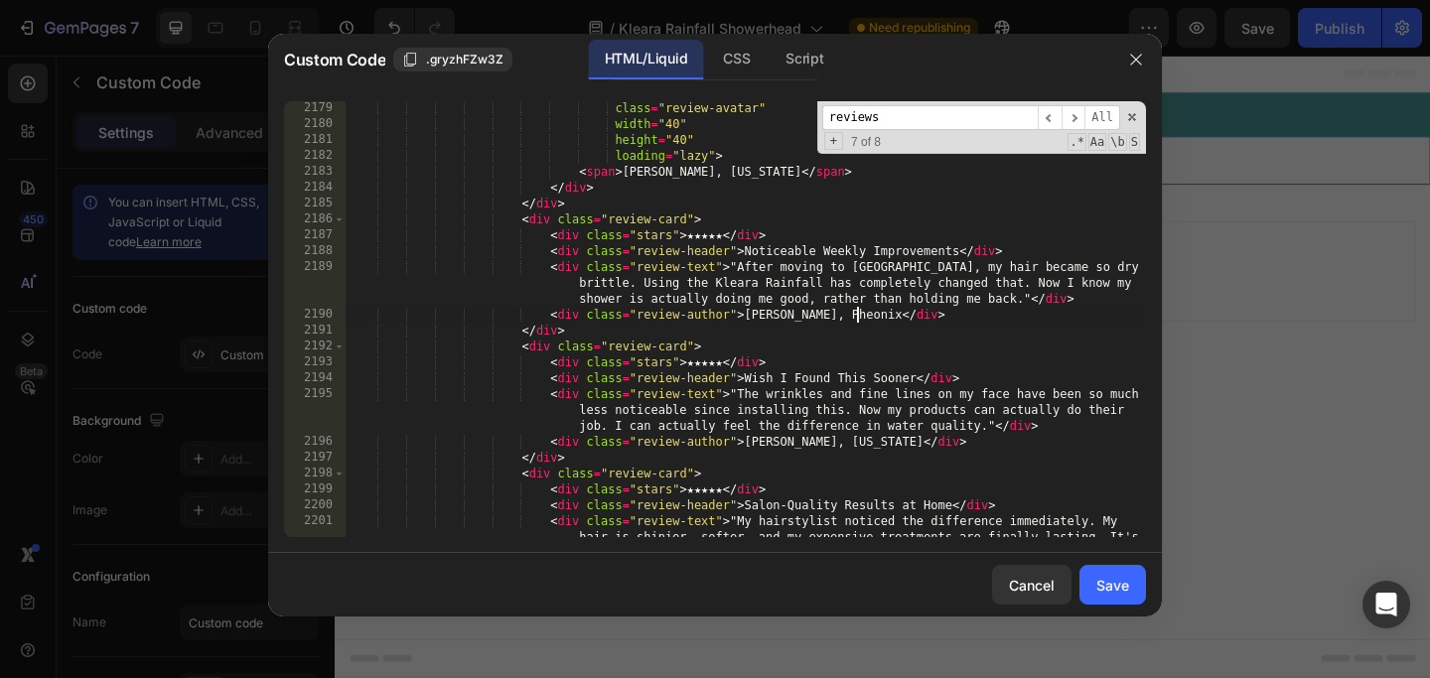
click at [856, 319] on div "class = "review-avatar" width = "40" height = "40" loading = "lazy" > < span > …" at bounding box center [746, 350] width 800 height 500
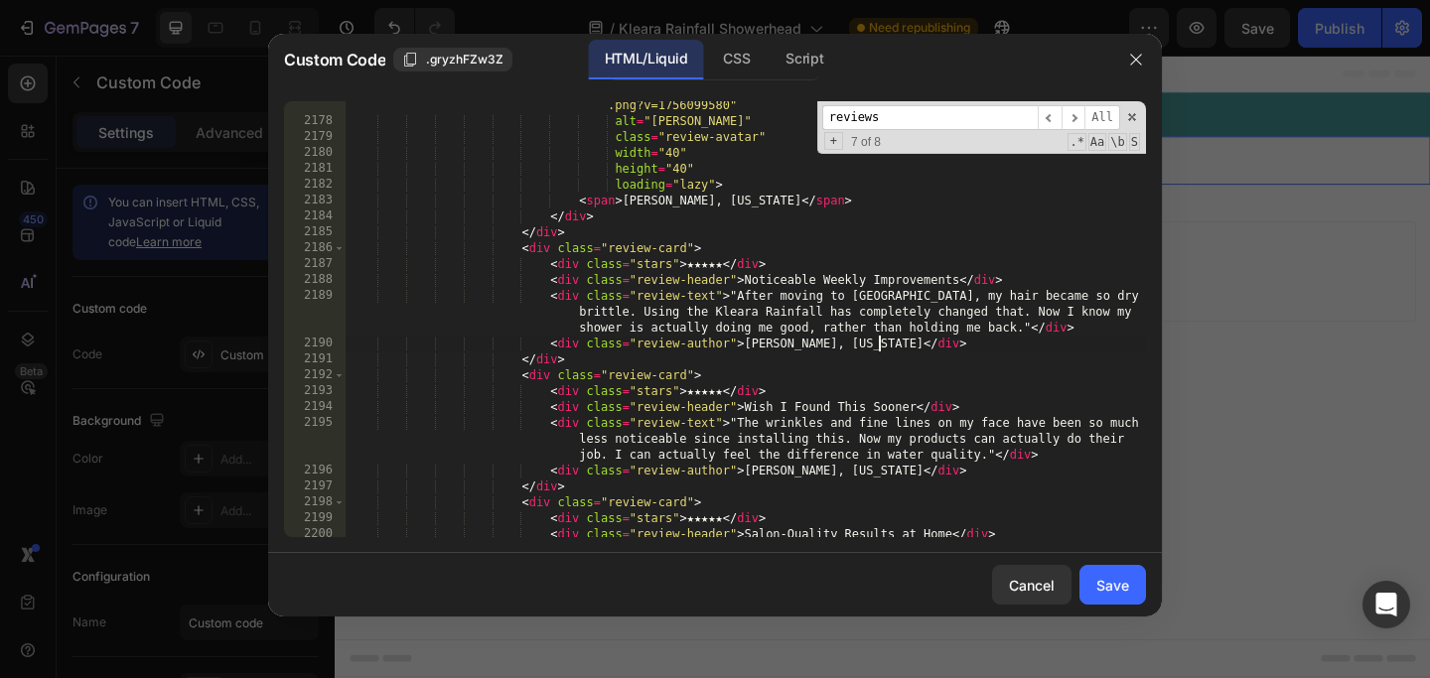
scroll to position [24947, 0]
click at [810, 205] on div "< img src = "[URL][DOMAIN_NAME] .png?v=1756099580" alt = "[PERSON_NAME]" class …" at bounding box center [746, 339] width 800 height 515
paste textarea "Pennsylvani"
type textarea "<span>[PERSON_NAME], [US_STATE]</span>"
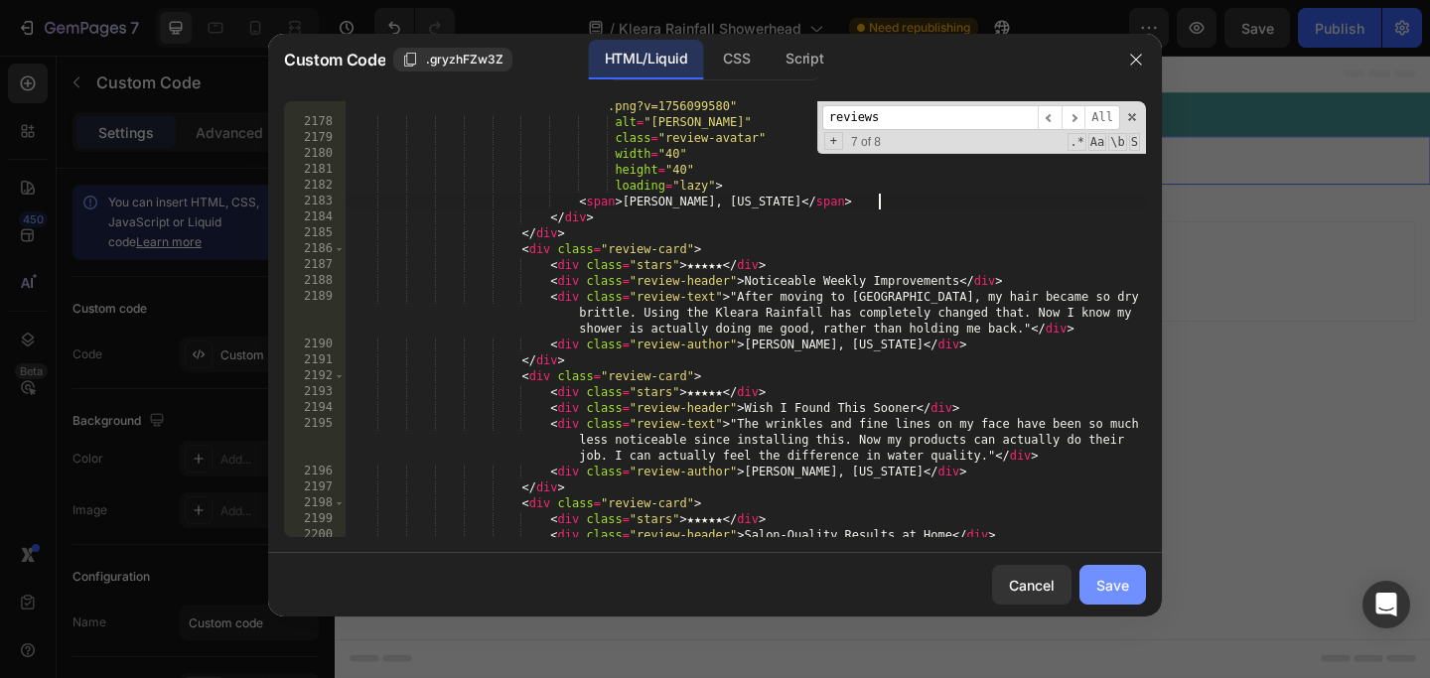
click at [1123, 596] on button "Save" at bounding box center [1112, 585] width 67 height 40
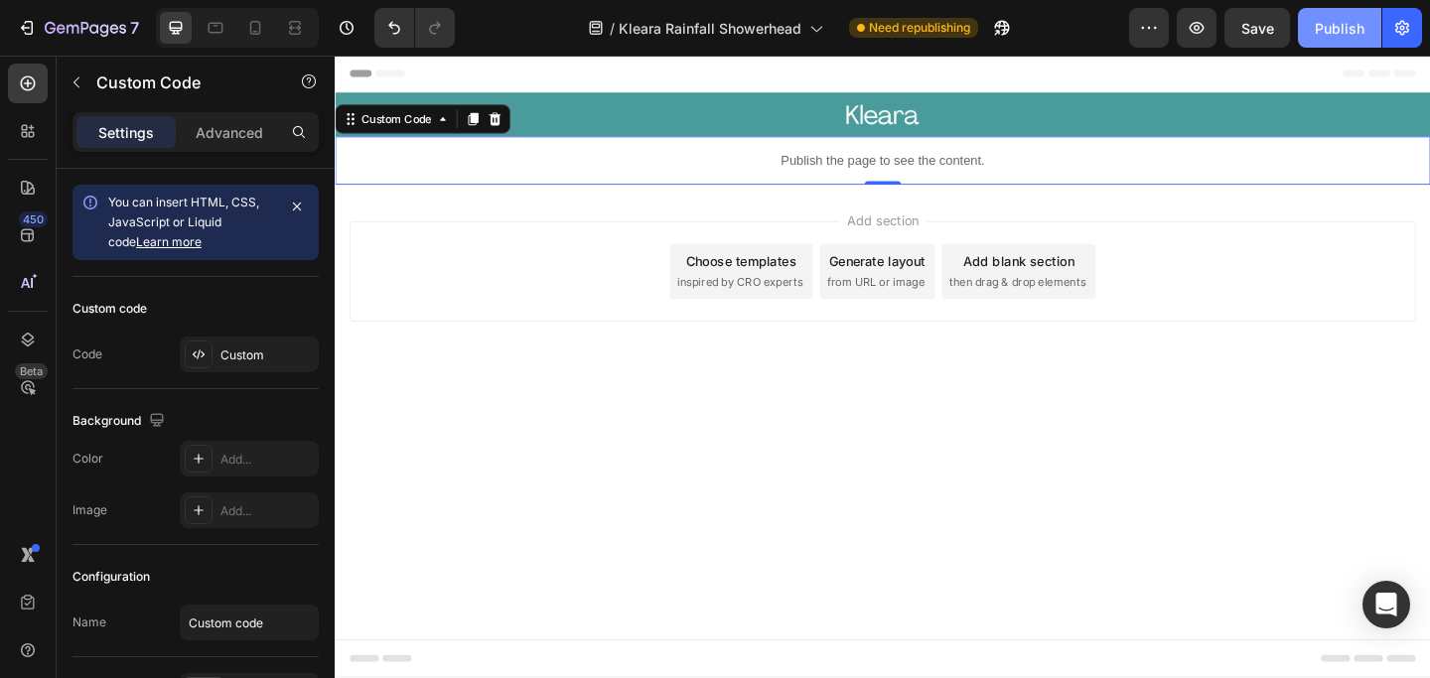
click at [1353, 27] on div "Publish" at bounding box center [1340, 28] width 50 height 21
